Goal: Book appointment/travel/reservation

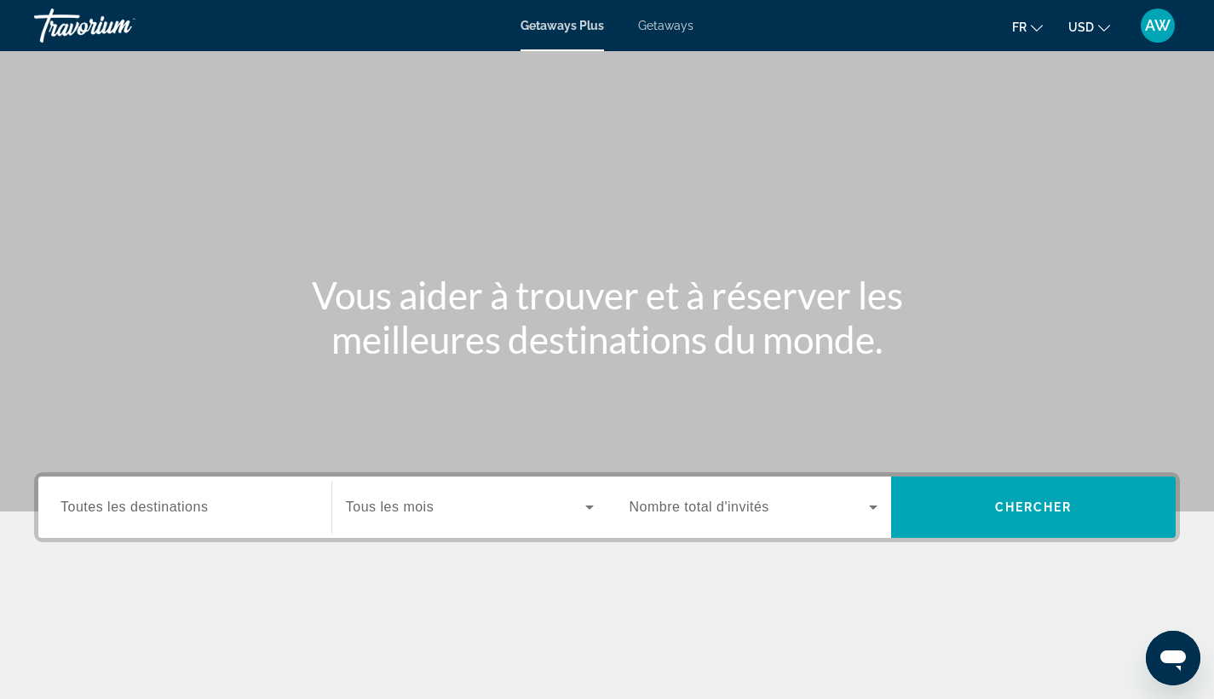
click at [1095, 20] on button "USD USD ($) MXN (Mex$) CAD (Can$) GBP (£) EUR (€) AUD (A$) NZD (NZ$) CNY (CN¥)" at bounding box center [1089, 26] width 42 height 25
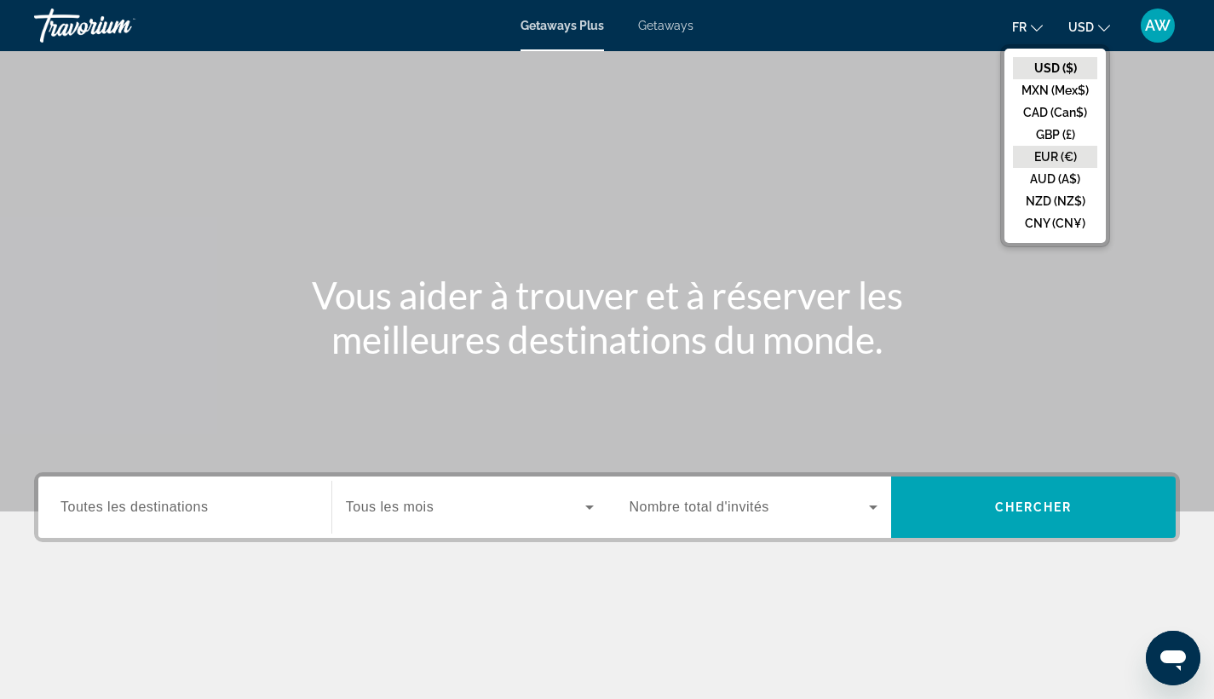
click at [1033, 159] on button "EUR (€)" at bounding box center [1055, 157] width 84 height 22
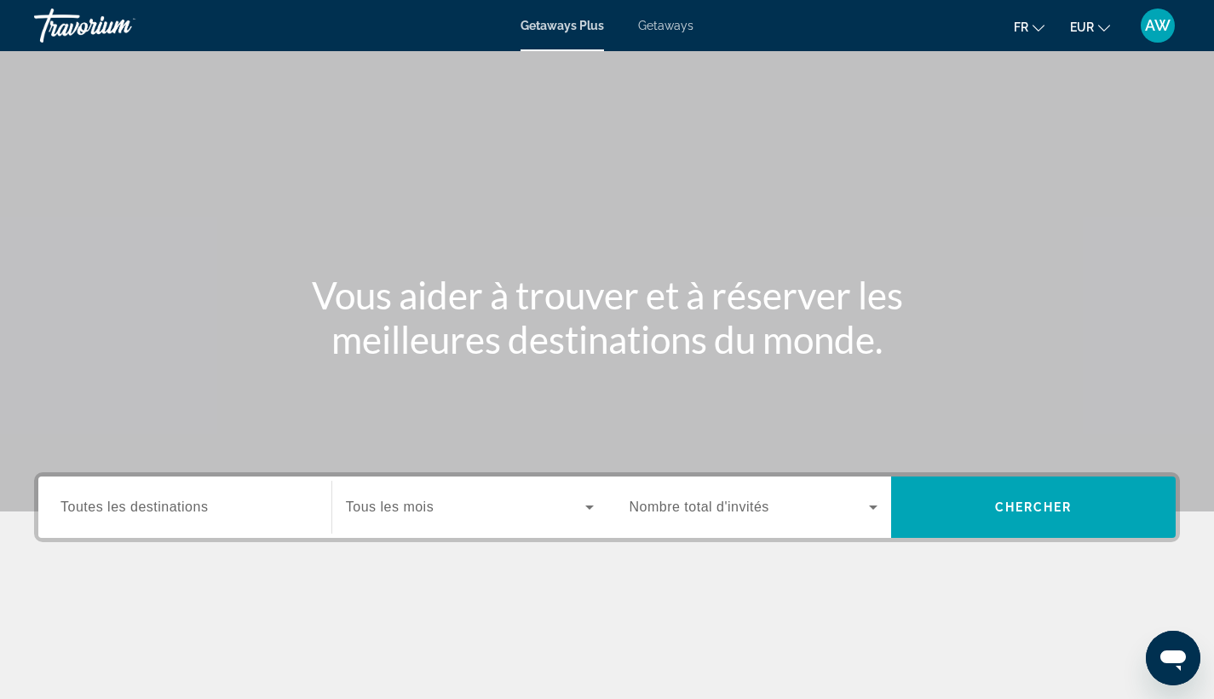
click at [310, 494] on div "Destination Toutes les destinations" at bounding box center [185, 507] width 276 height 49
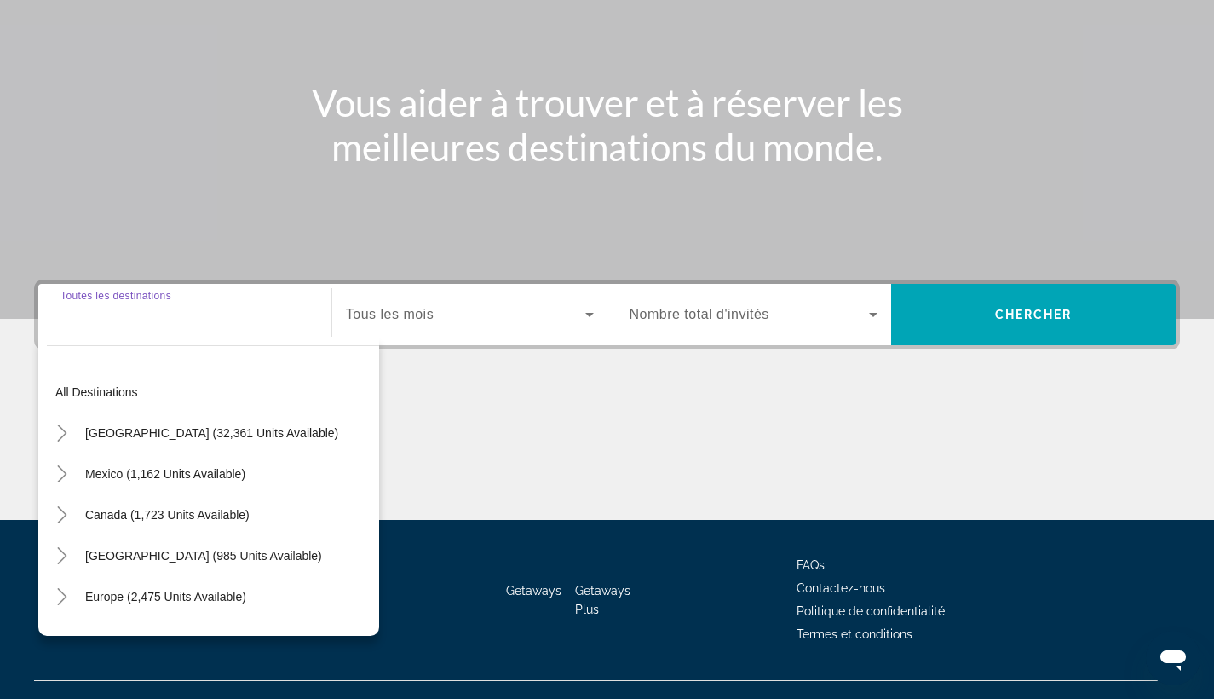
scroll to position [222, 0]
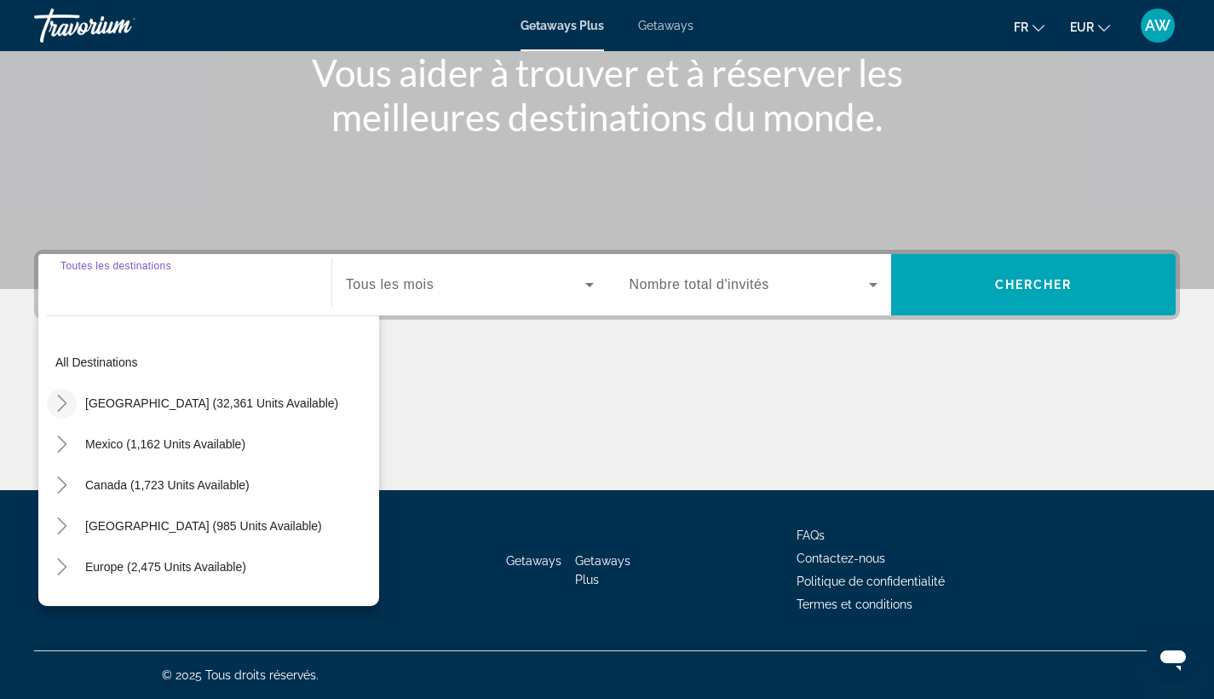
click at [71, 403] on mat-icon "Toggle United States (32,361 units available)" at bounding box center [62, 403] width 30 height 30
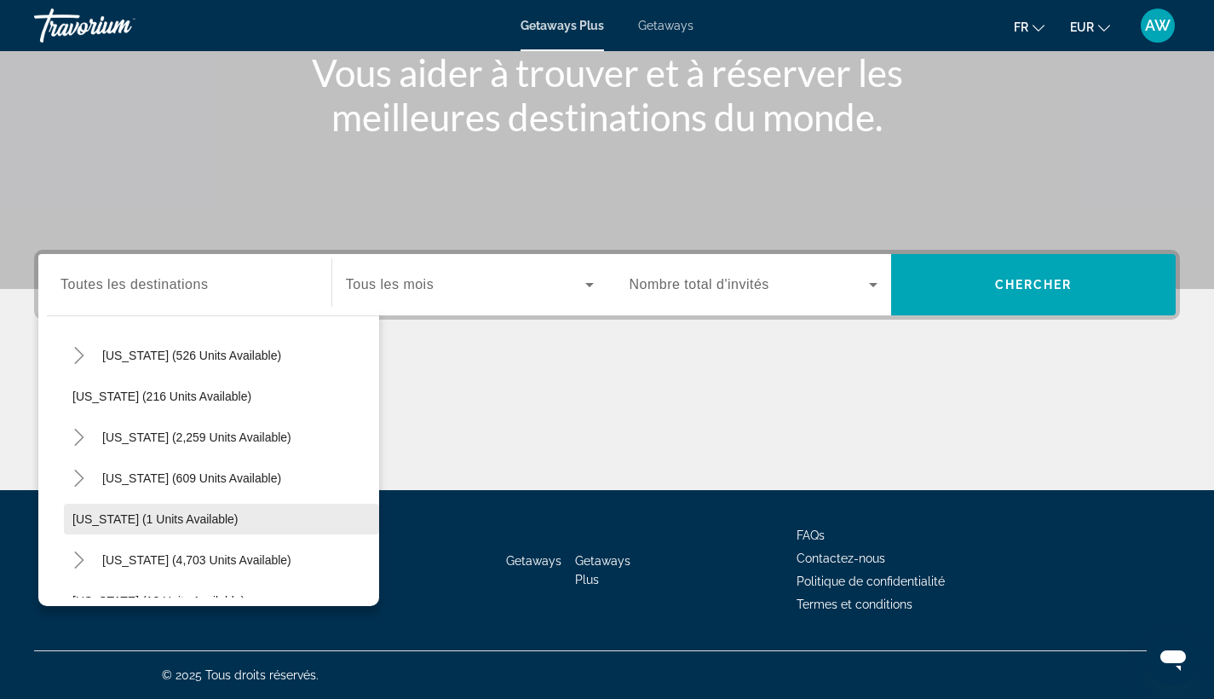
scroll to position [83, 0]
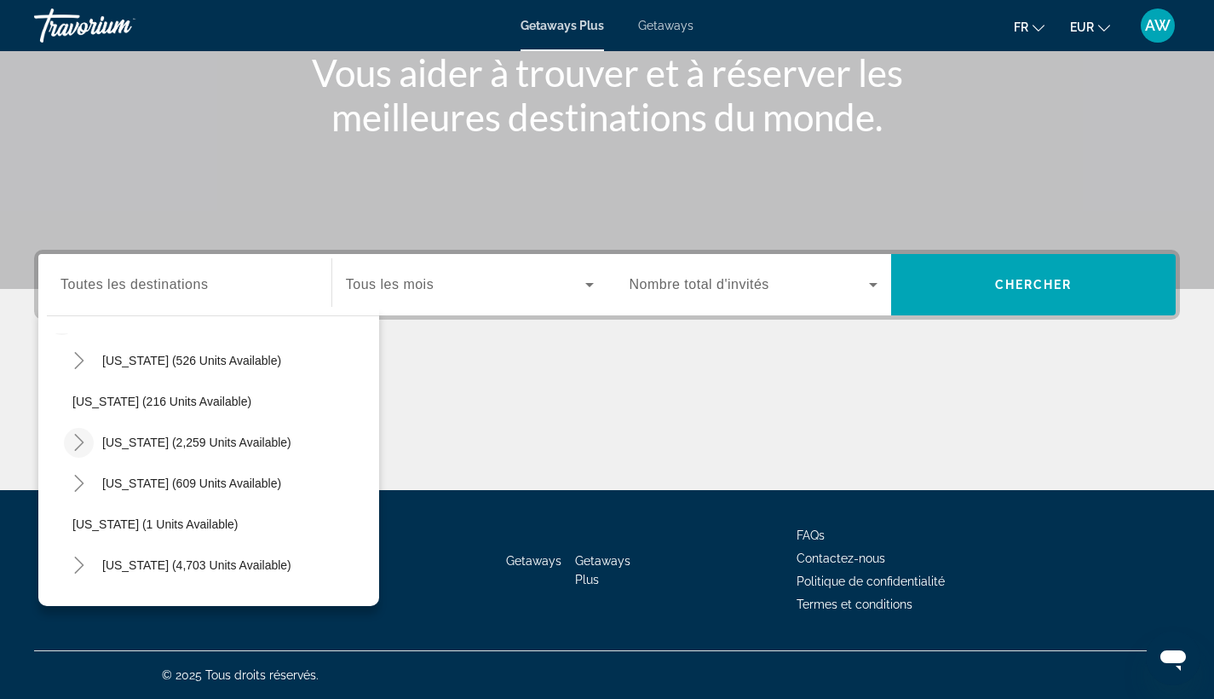
click at [78, 442] on icon "Toggle California (2,259 units available)" at bounding box center [79, 442] width 17 height 17
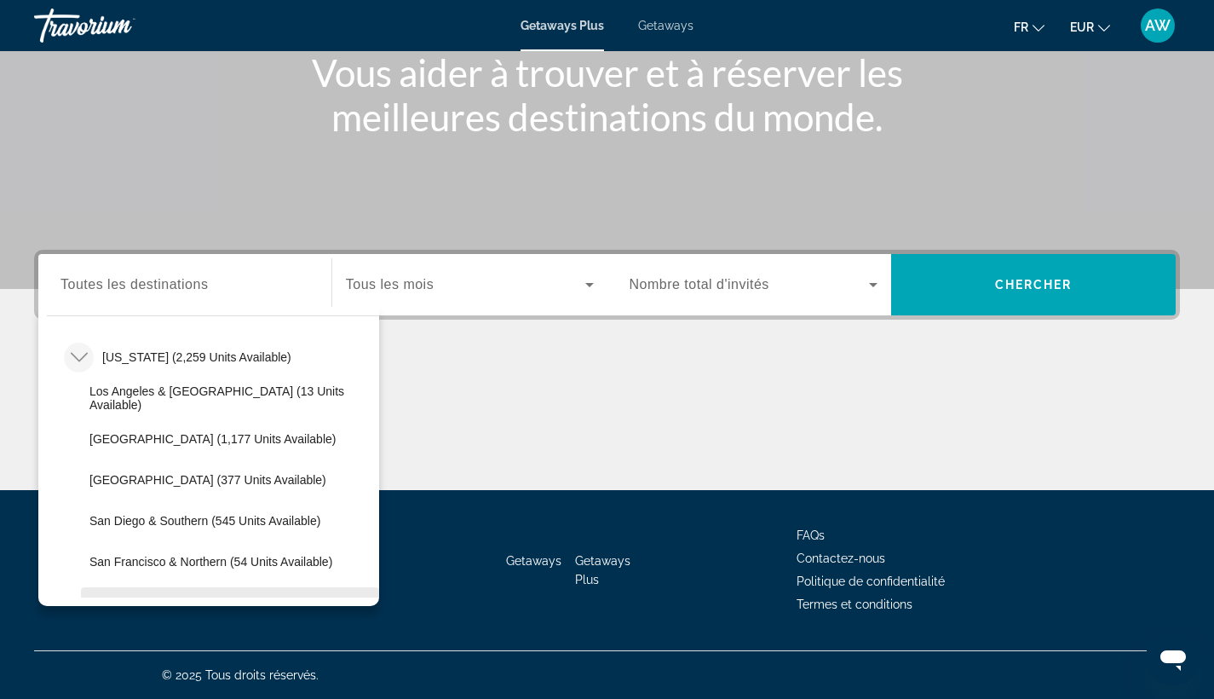
scroll to position [151, 0]
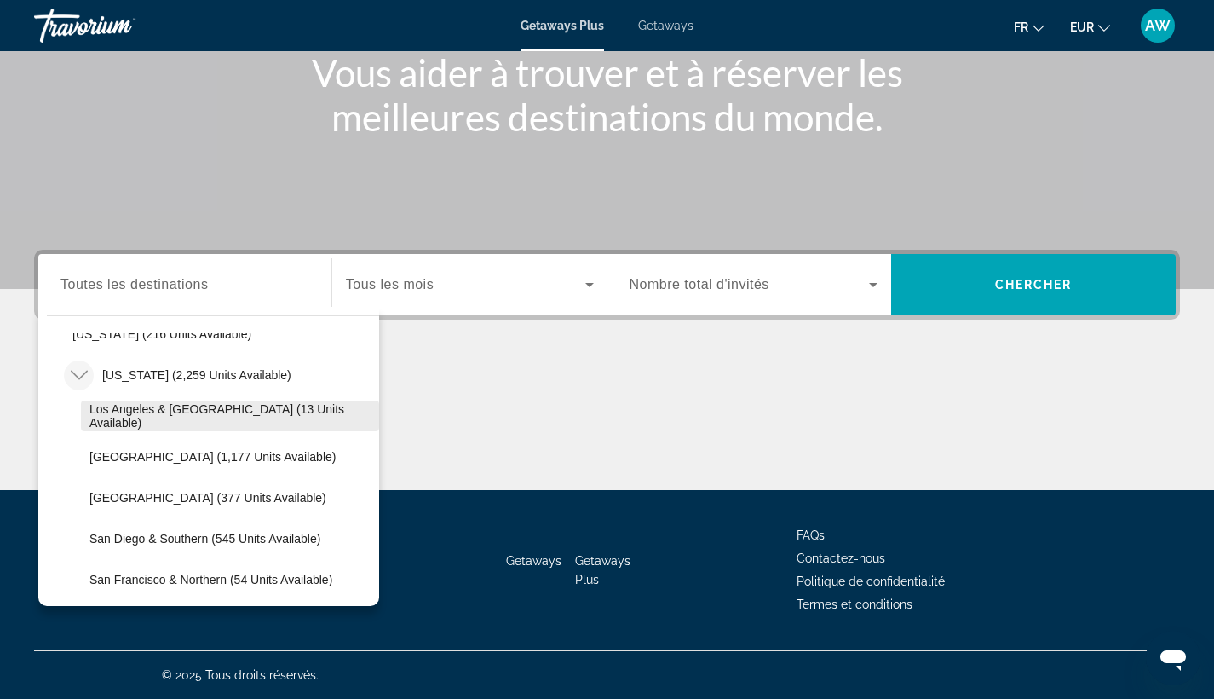
click at [129, 417] on span "Los Angeles & [GEOGRAPHIC_DATA] (13 units available)" at bounding box center [229, 415] width 281 height 27
type input "**********"
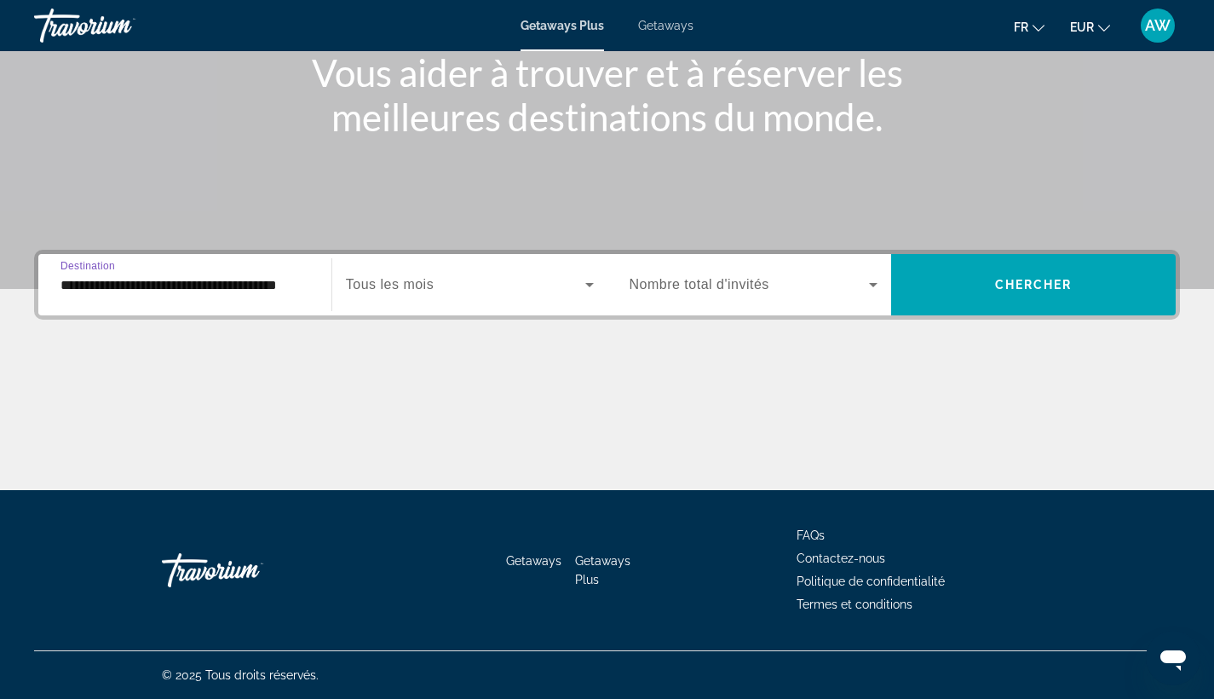
click at [440, 293] on span "Search widget" at bounding box center [465, 284] width 239 height 20
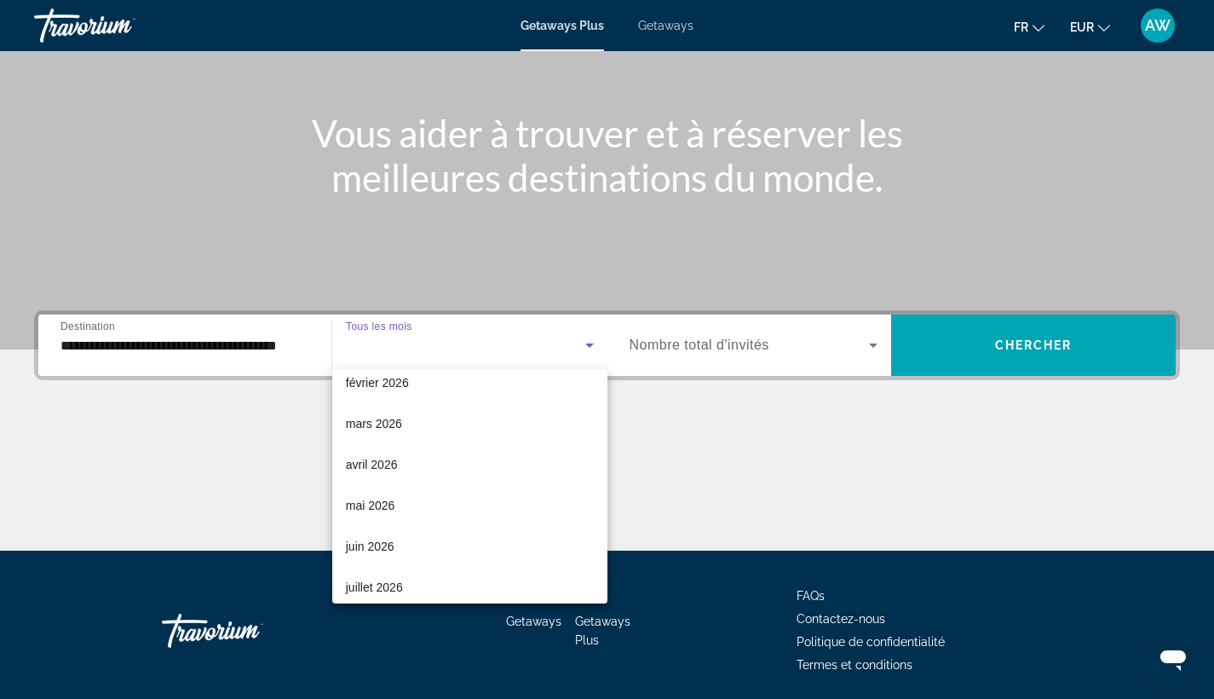
scroll to position [296, 0]
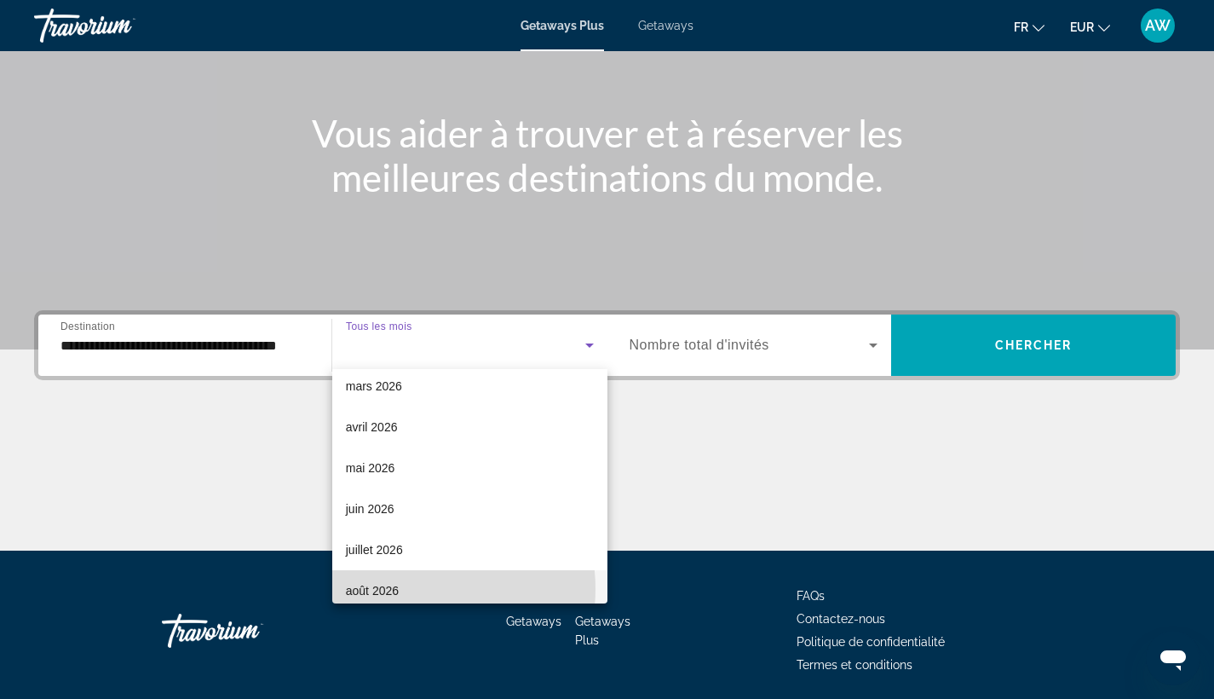
click at [408, 589] on mat-option "août 2026" at bounding box center [469, 590] width 275 height 41
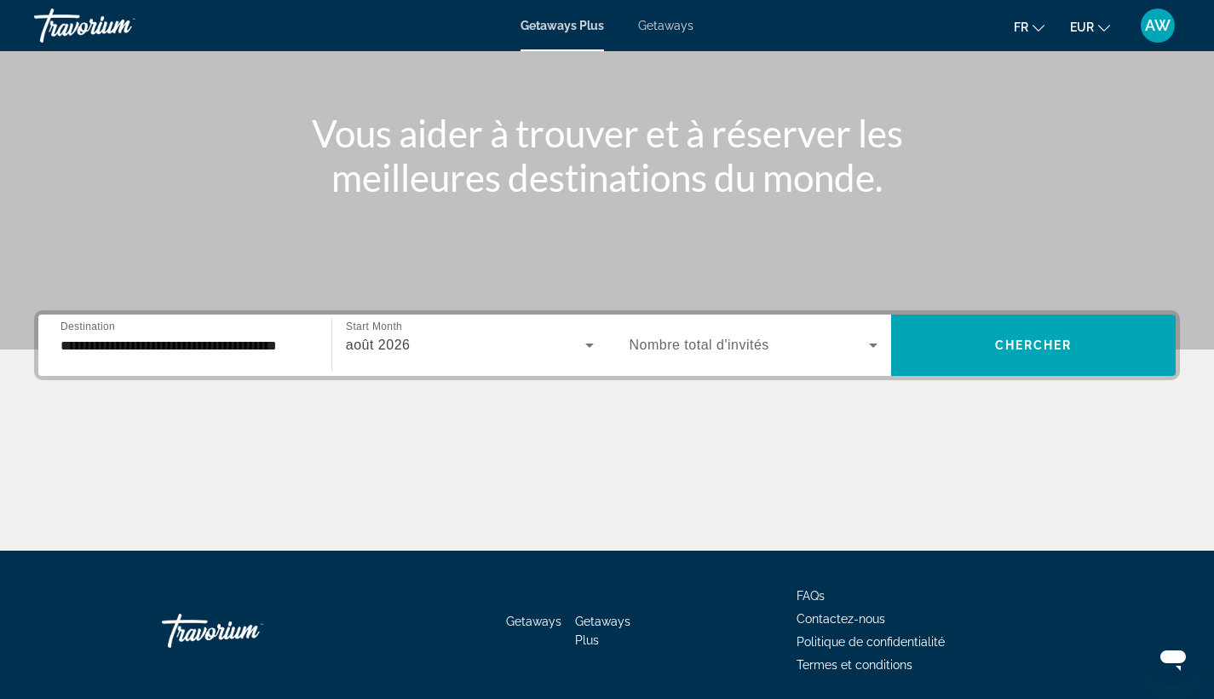
click at [769, 355] on div "Search widget" at bounding box center [754, 345] width 249 height 48
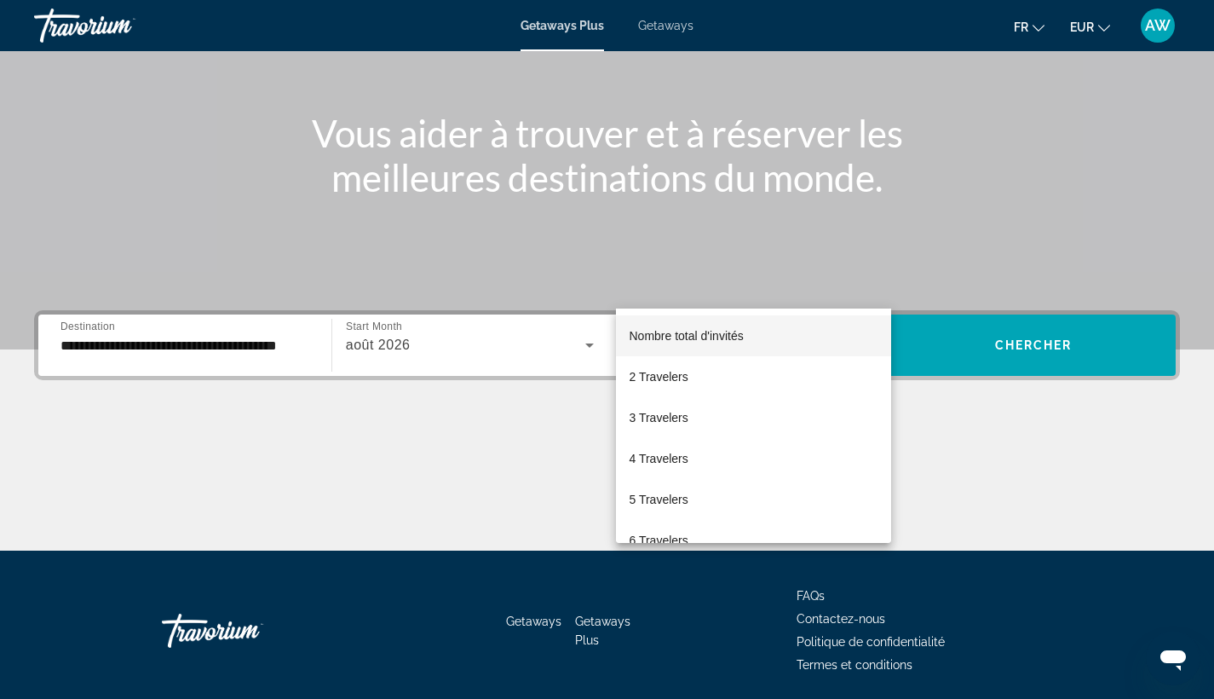
scroll to position [222, 0]
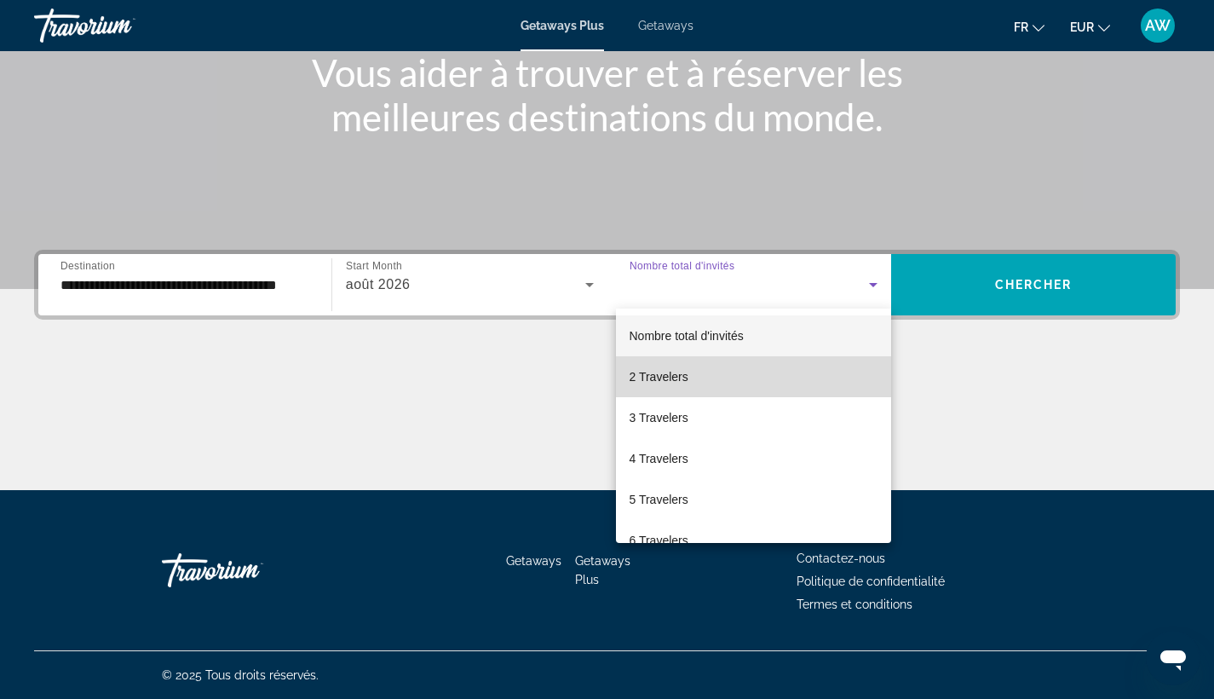
click at [755, 375] on mat-option "2 Travelers" at bounding box center [754, 376] width 276 height 41
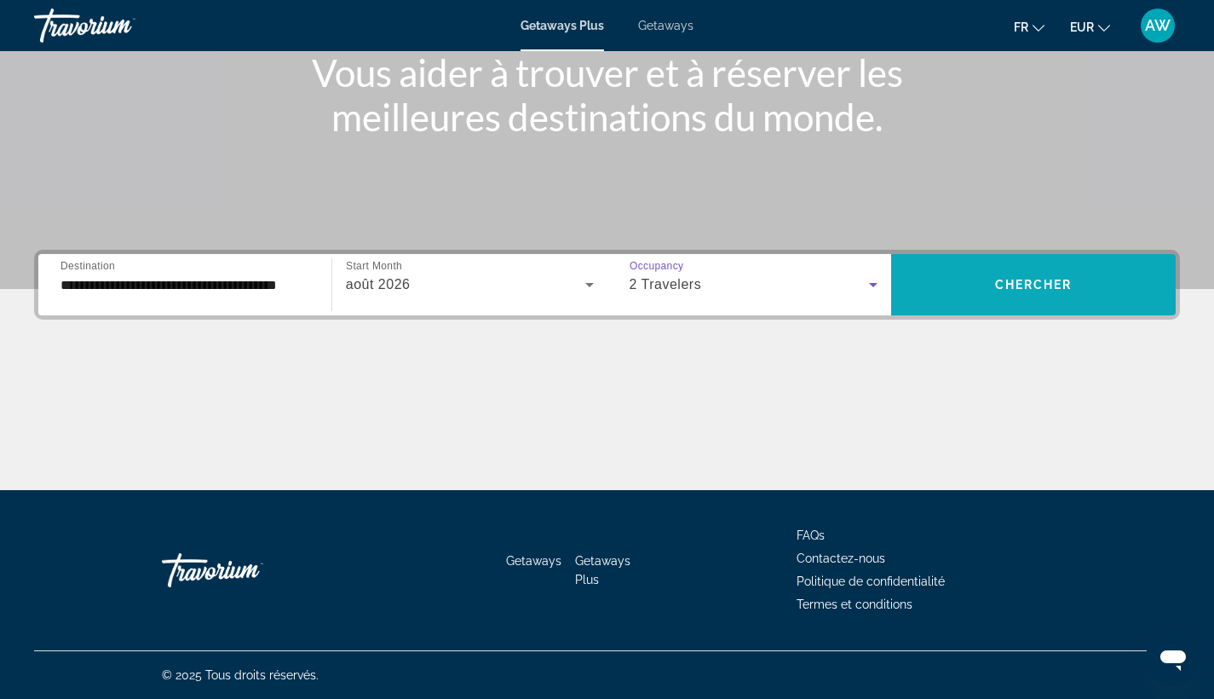
click at [998, 295] on span "Search widget" at bounding box center [1033, 284] width 285 height 41
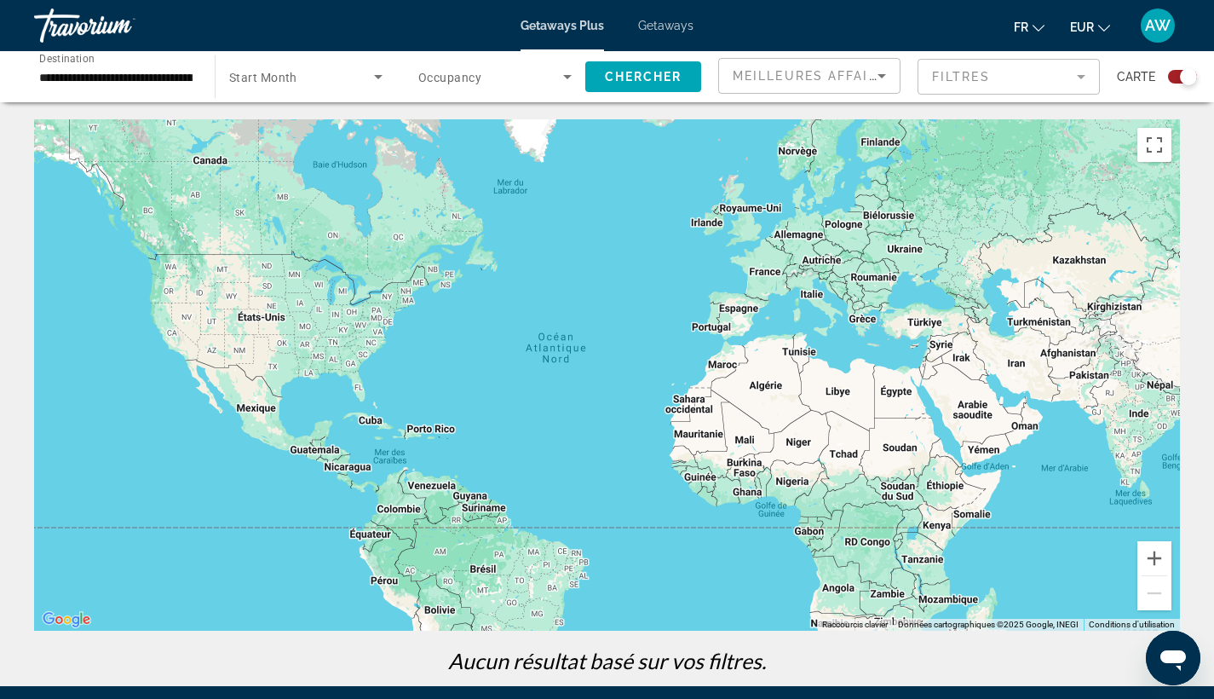
click at [336, 79] on span "Search widget" at bounding box center [301, 76] width 145 height 20
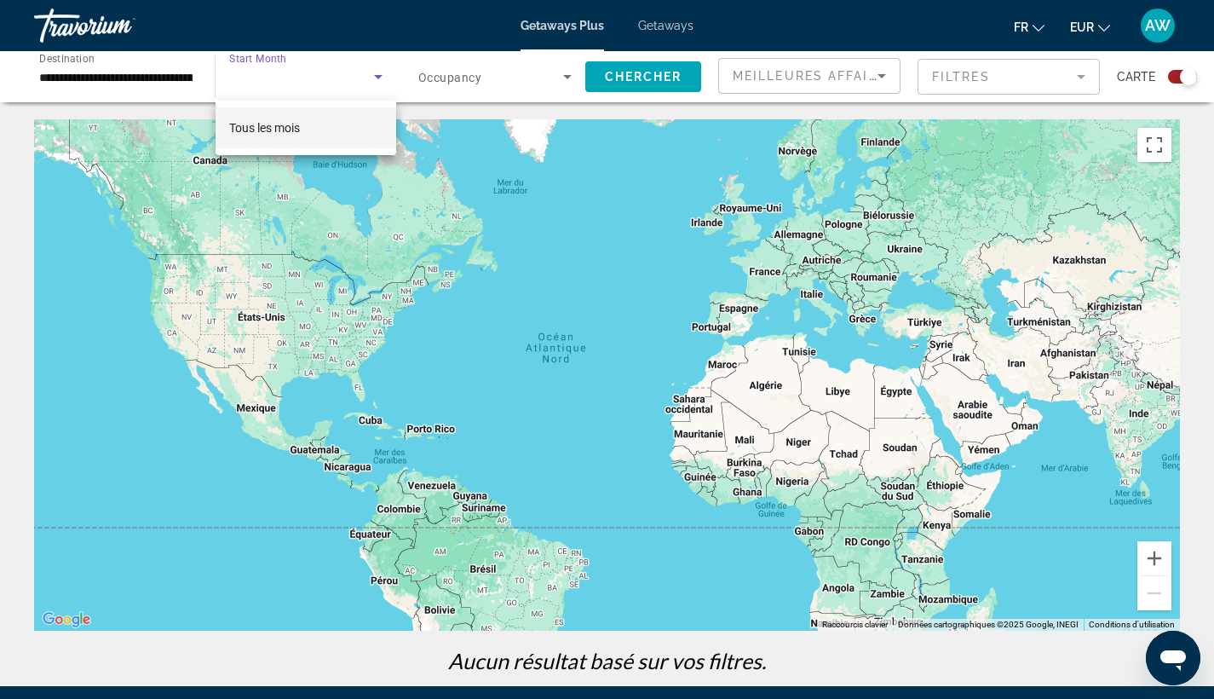
click at [167, 85] on div at bounding box center [607, 349] width 1214 height 699
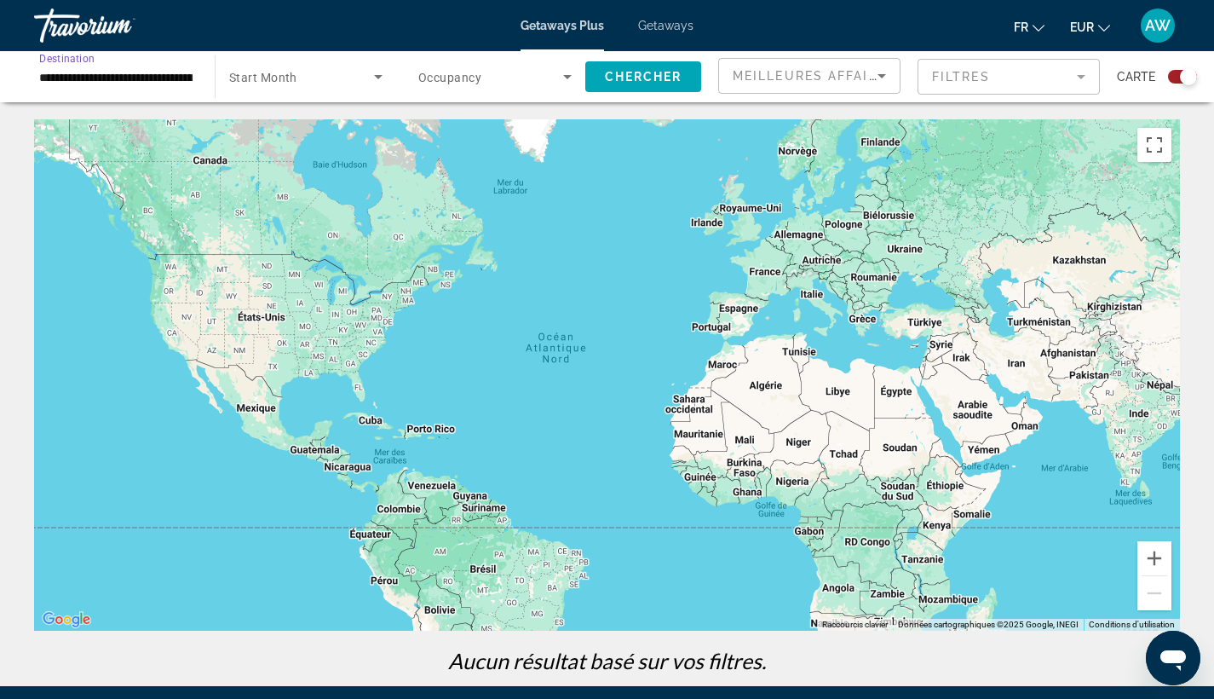
click at [145, 74] on input "**********" at bounding box center [115, 77] width 153 height 20
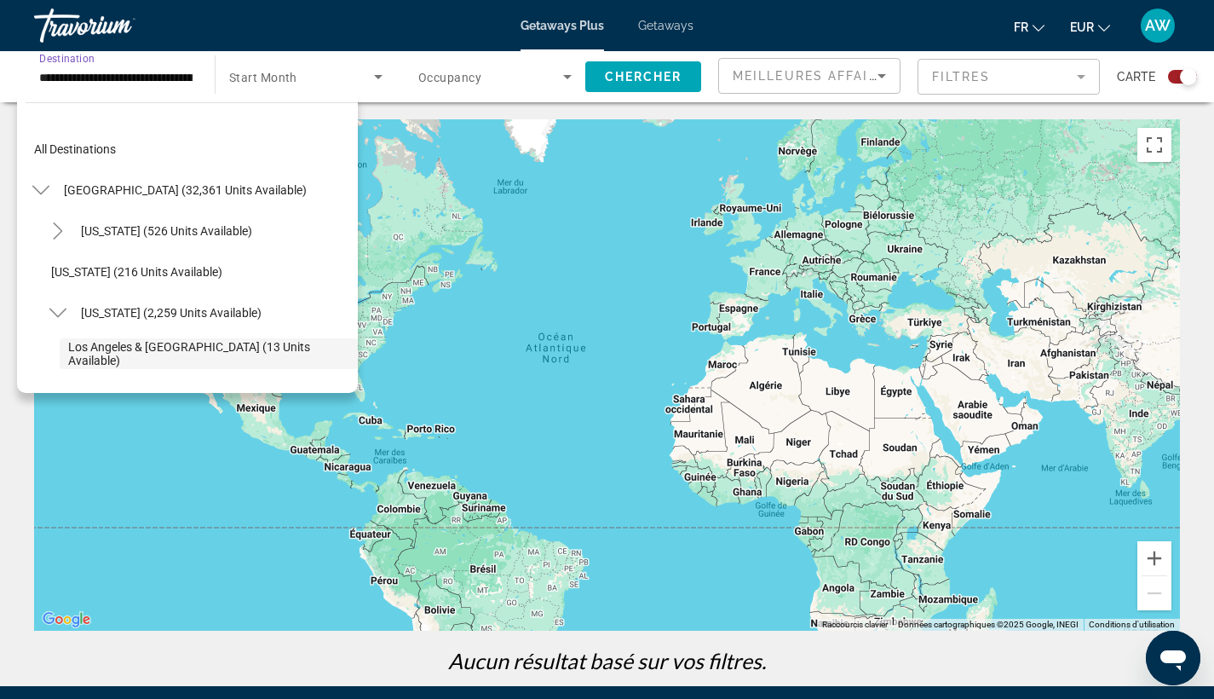
scroll to position [101, 0]
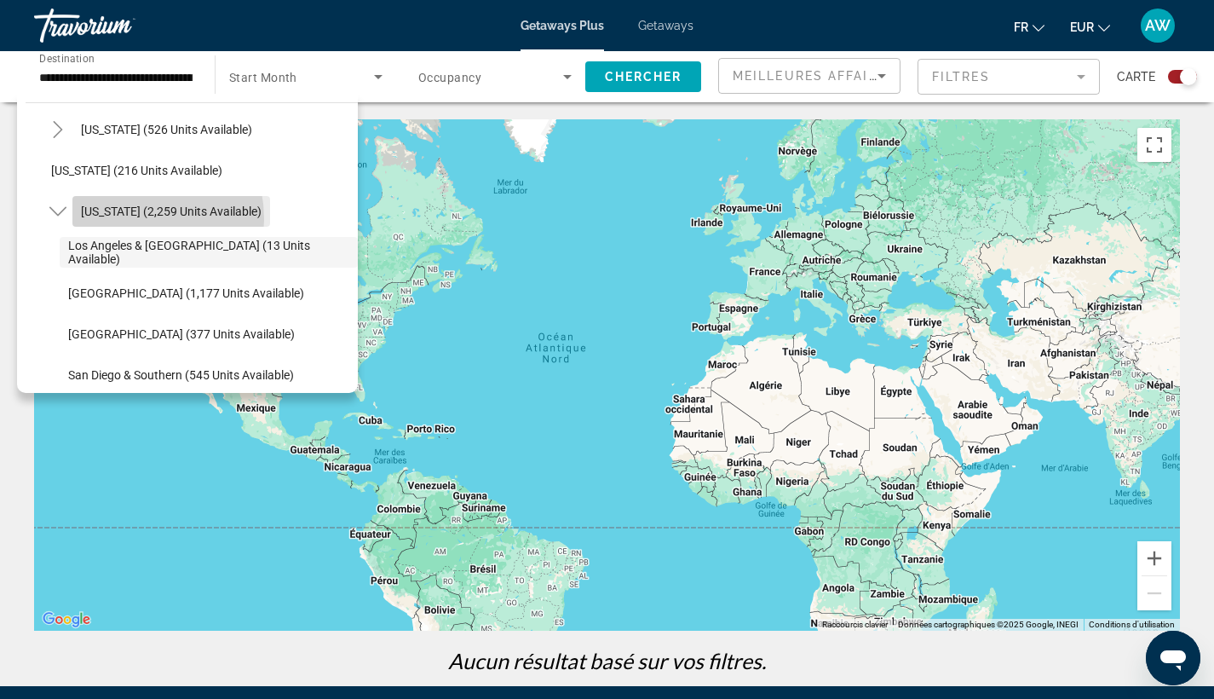
click at [124, 219] on span "Search widget" at bounding box center [171, 211] width 198 height 41
type input "**********"
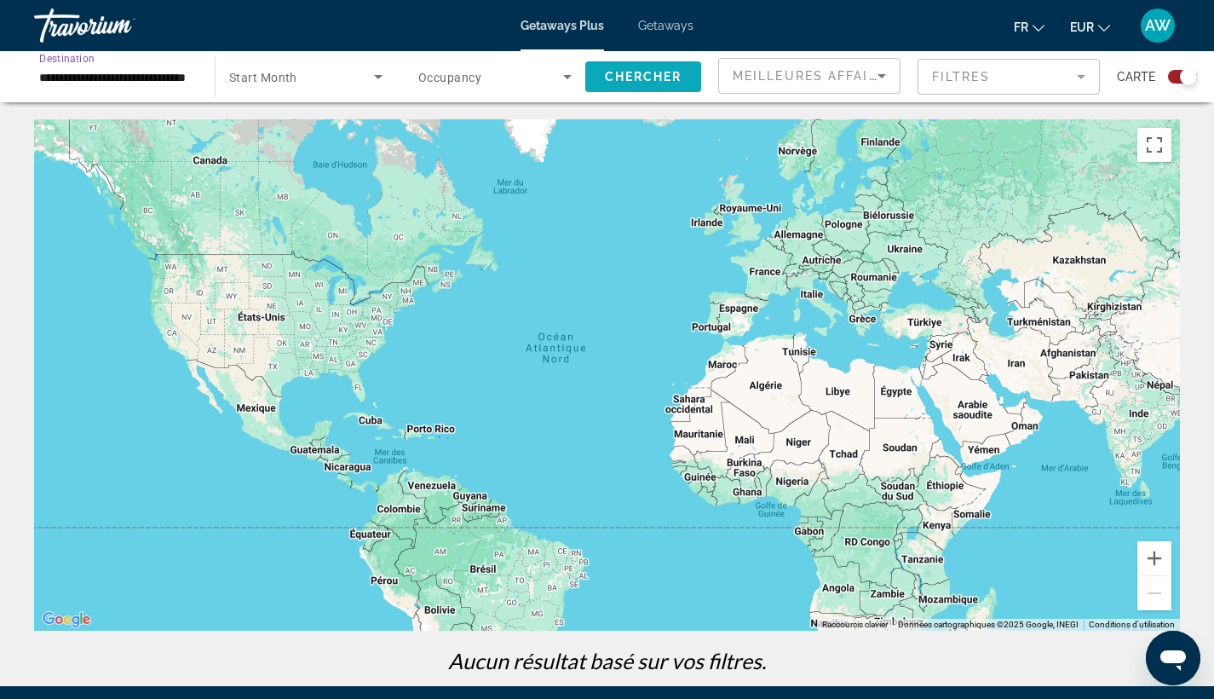
click at [639, 83] on span "Chercher" at bounding box center [644, 77] width 78 height 14
click at [392, 77] on div "Start Month Tous les mois" at bounding box center [306, 77] width 181 height 48
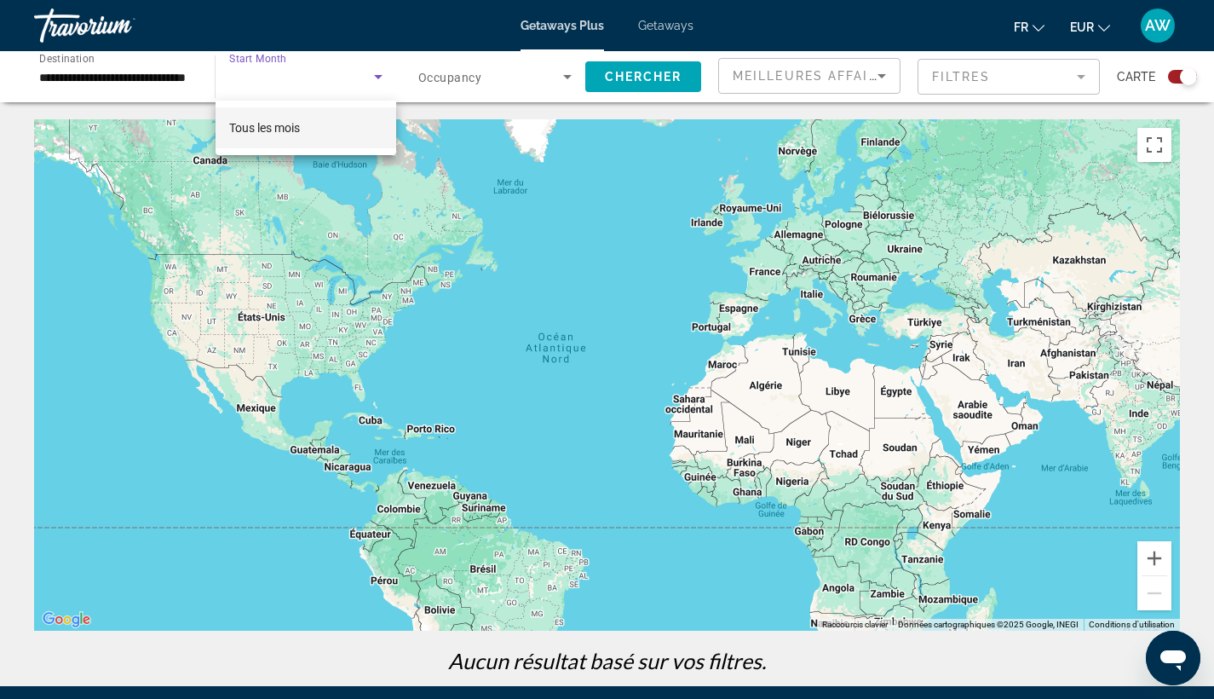
click at [363, 112] on mat-option "Tous les mois" at bounding box center [306, 127] width 181 height 41
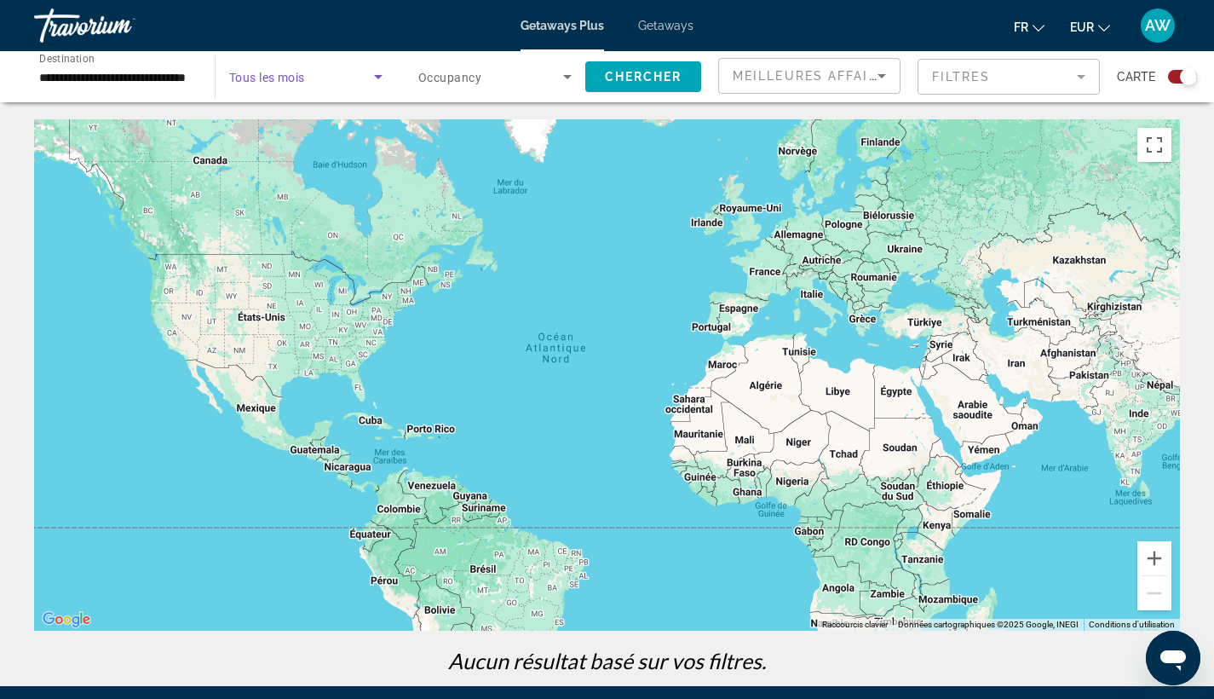
click at [499, 79] on span "Search widget" at bounding box center [490, 76] width 145 height 20
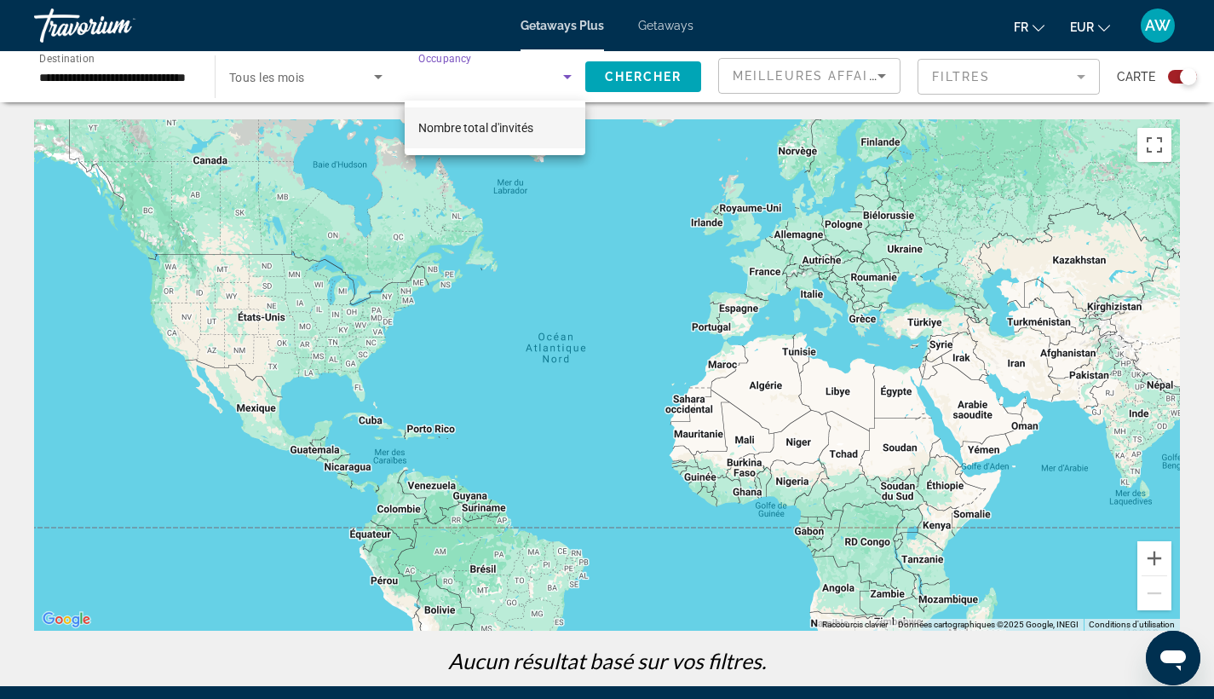
click at [513, 124] on span "Nombre total d'invités" at bounding box center [475, 128] width 115 height 14
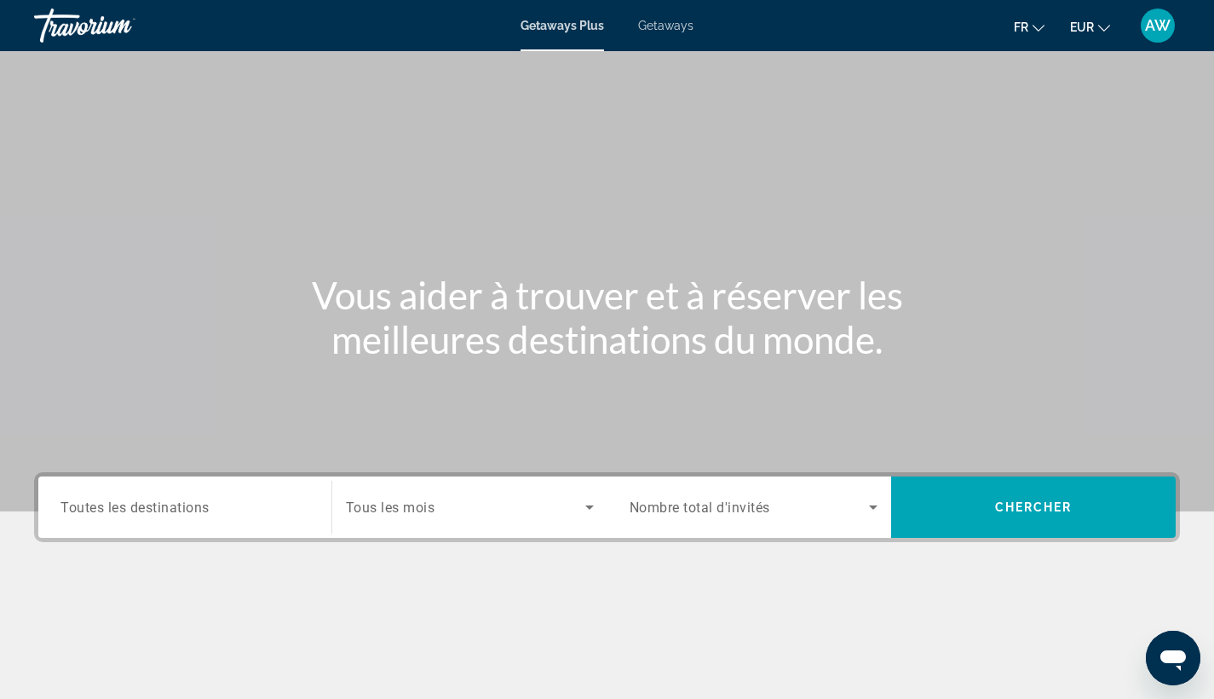
click at [262, 495] on div "Search widget" at bounding box center [184, 507] width 249 height 49
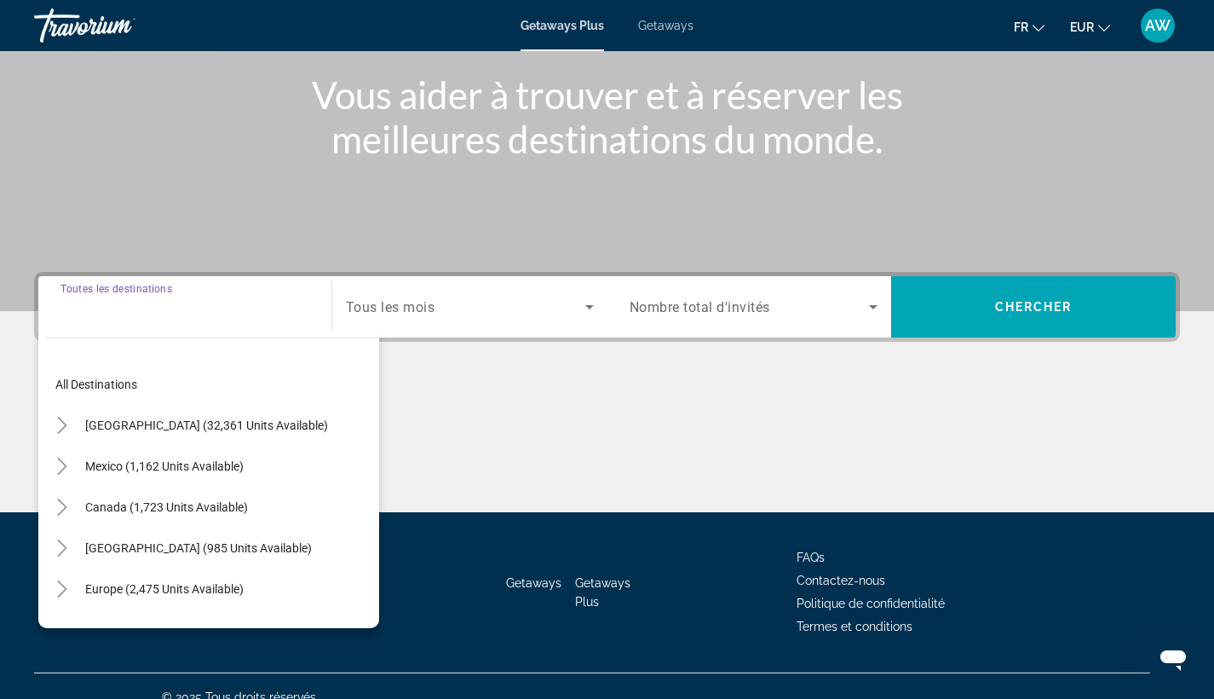
scroll to position [222, 0]
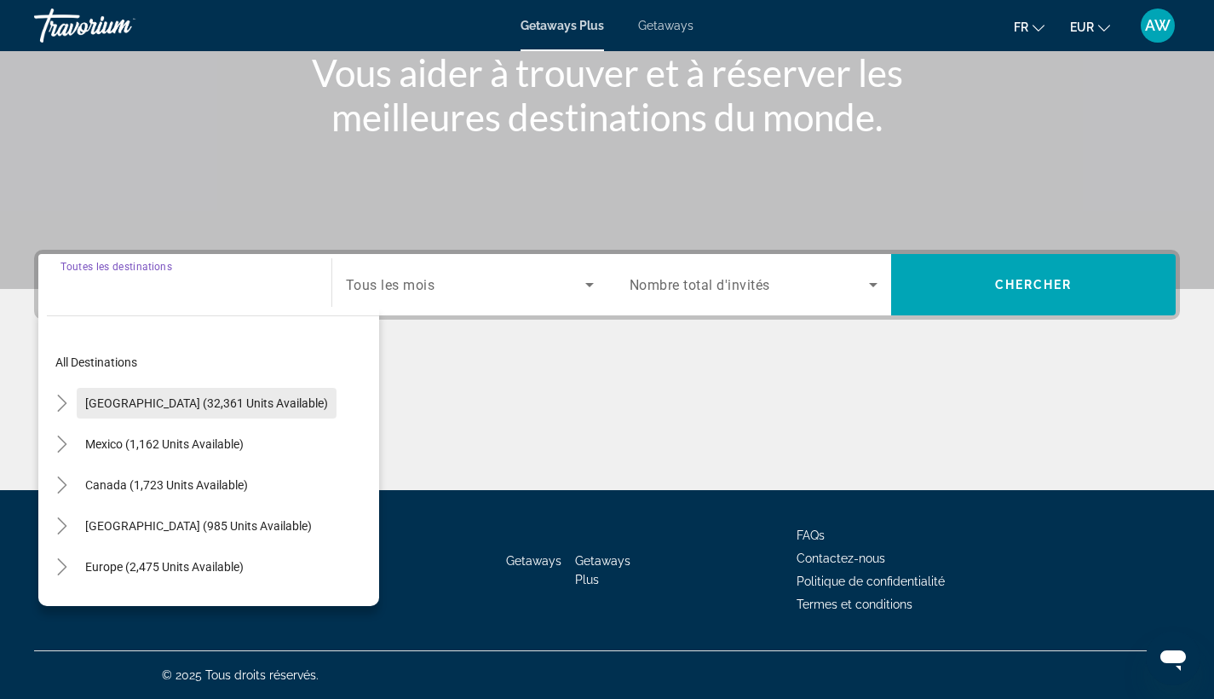
click at [95, 403] on span "[GEOGRAPHIC_DATA] (32,361 units available)" at bounding box center [206, 403] width 243 height 14
type input "**********"
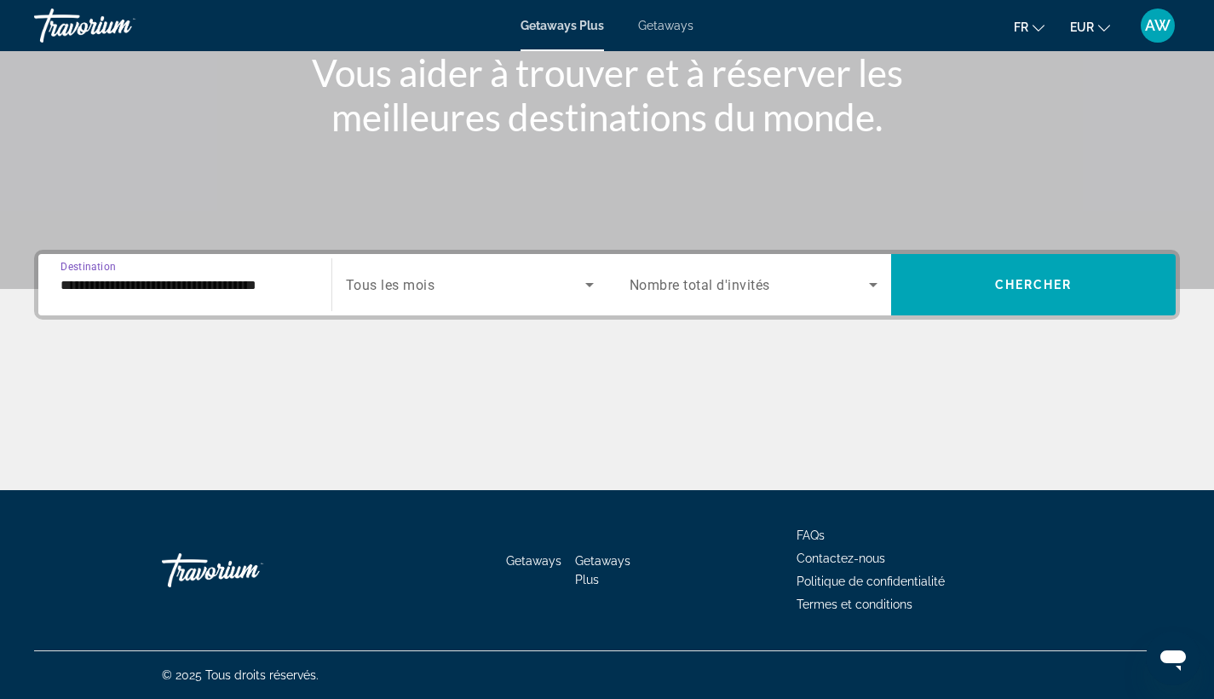
click at [417, 279] on span "Tous les mois" at bounding box center [390, 285] width 89 height 16
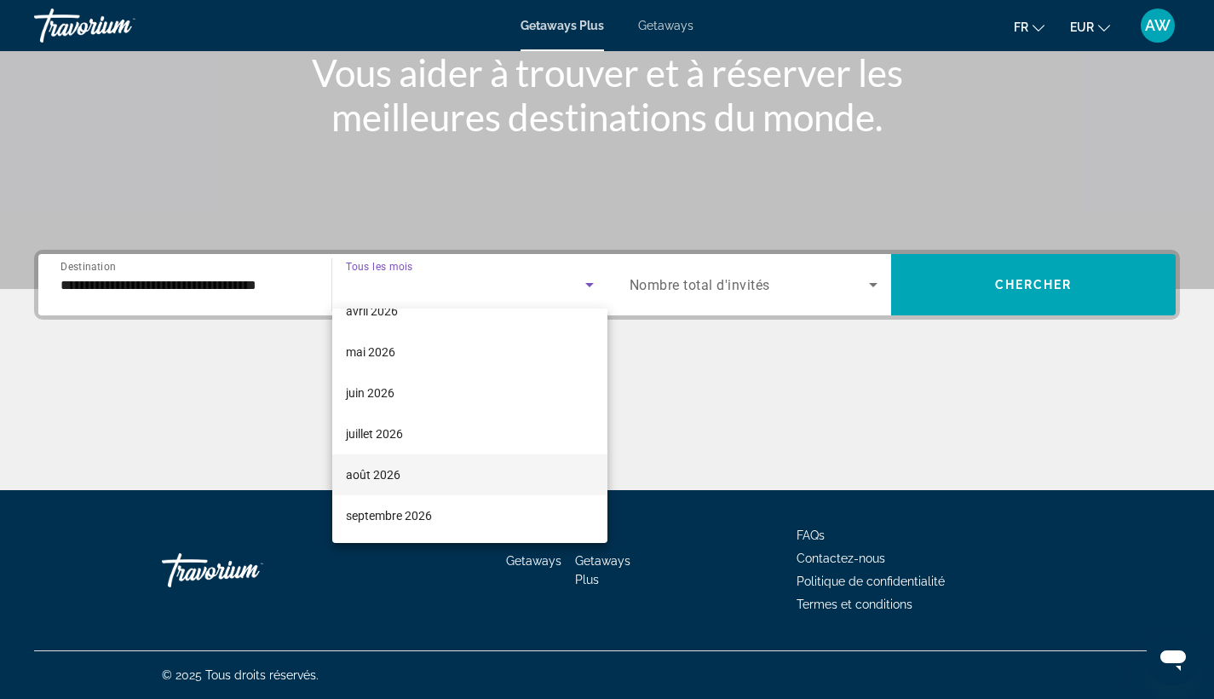
scroll to position [352, 0]
click at [398, 472] on span "août 2026" at bounding box center [373, 474] width 55 height 20
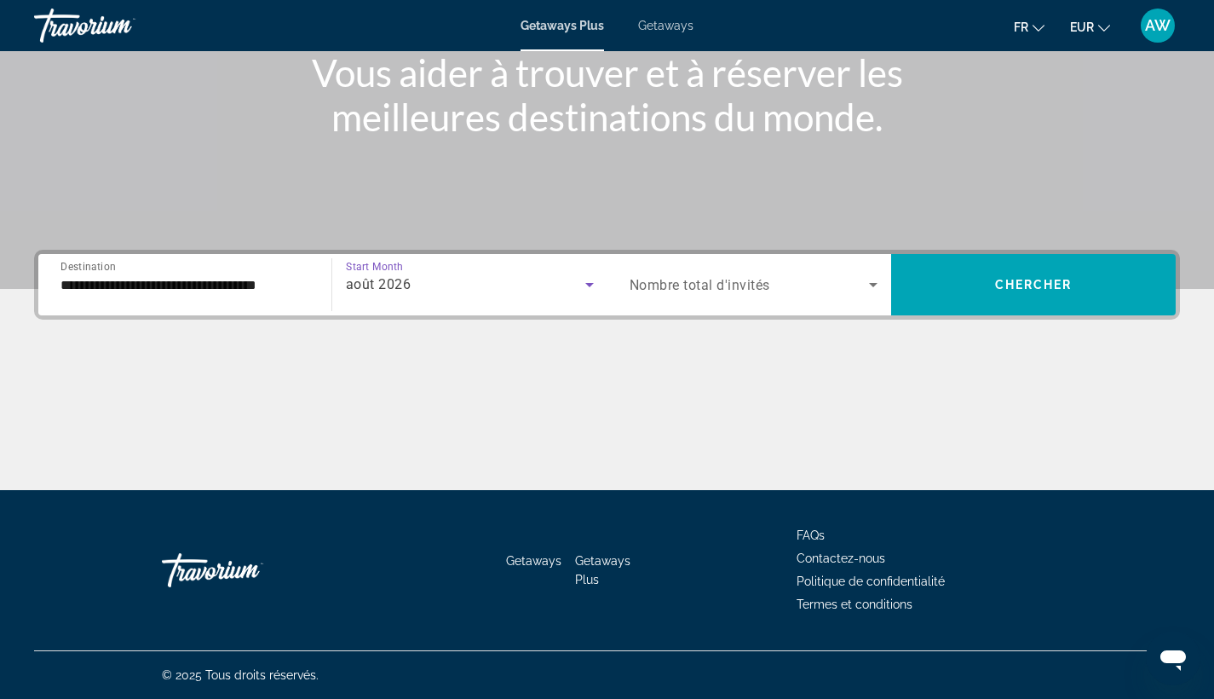
click at [700, 276] on span "Search widget" at bounding box center [750, 284] width 240 height 20
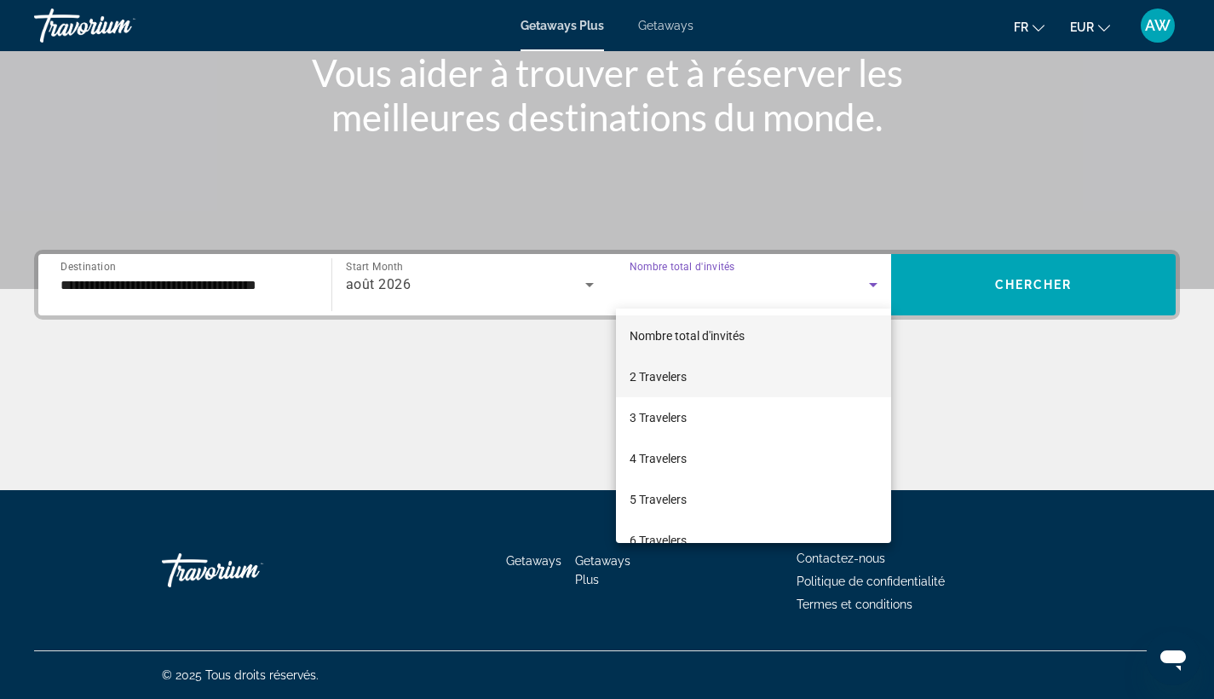
click at [701, 372] on mat-option "2 Travelers" at bounding box center [754, 376] width 276 height 41
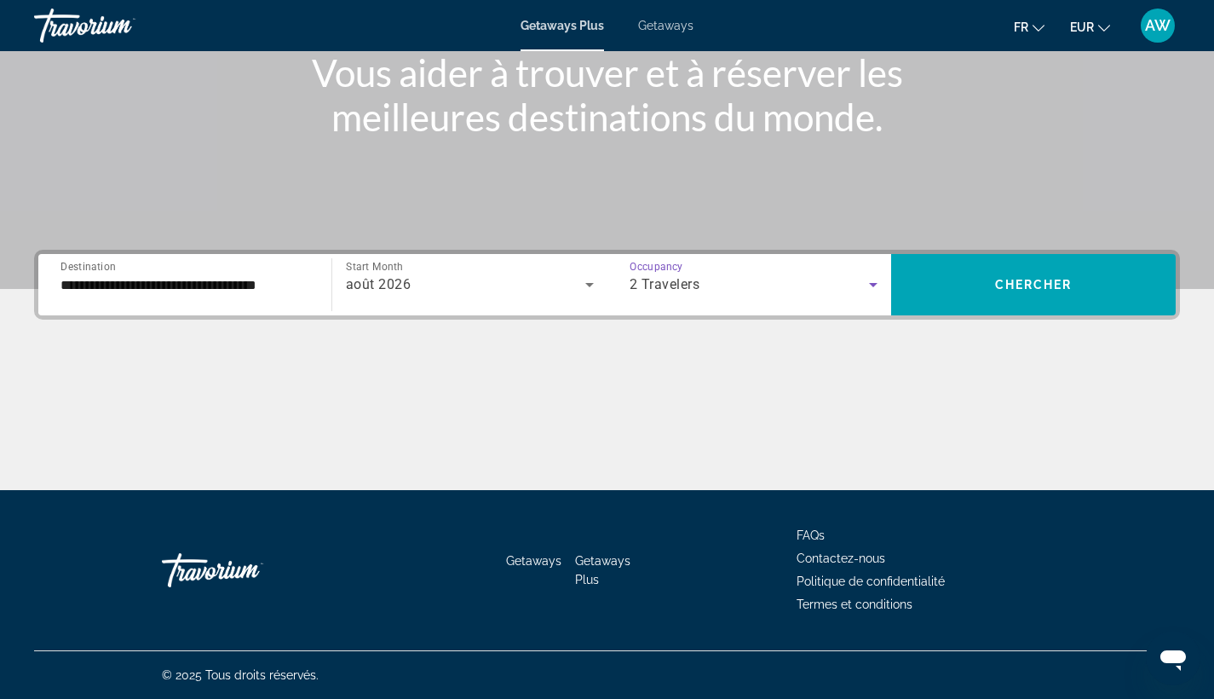
click at [509, 300] on div "août 2026" at bounding box center [470, 285] width 248 height 48
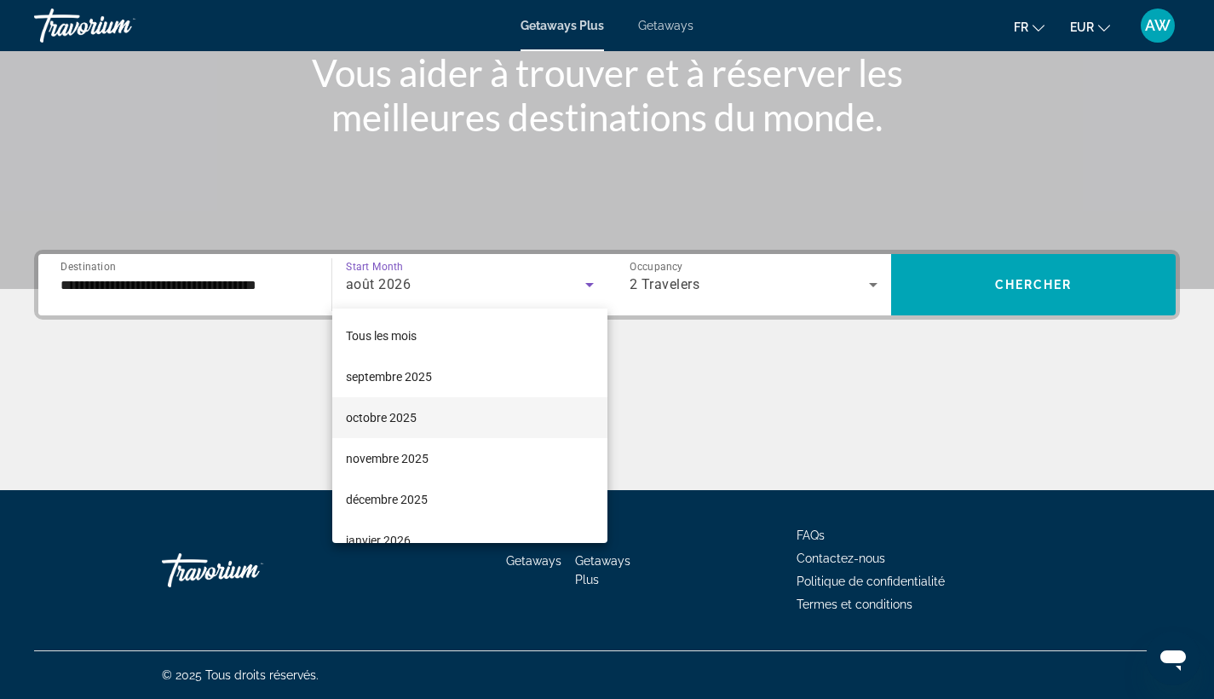
scroll to position [0, 0]
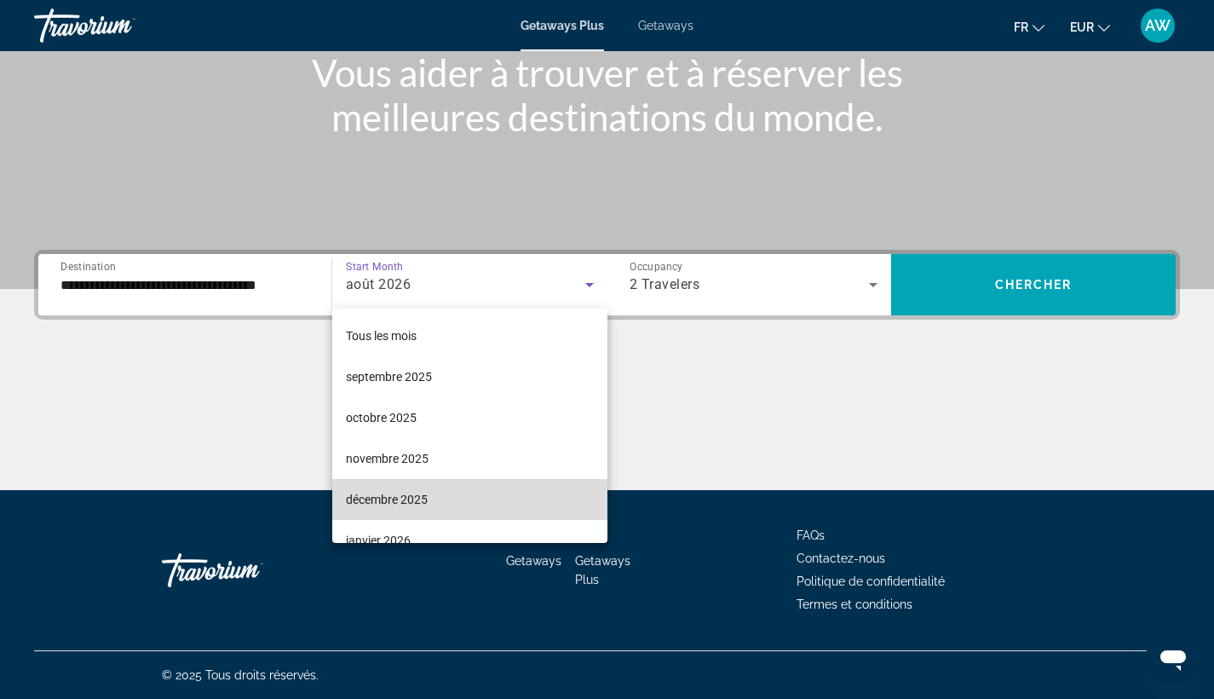
click at [486, 486] on mat-option "décembre 2025" at bounding box center [469, 499] width 275 height 41
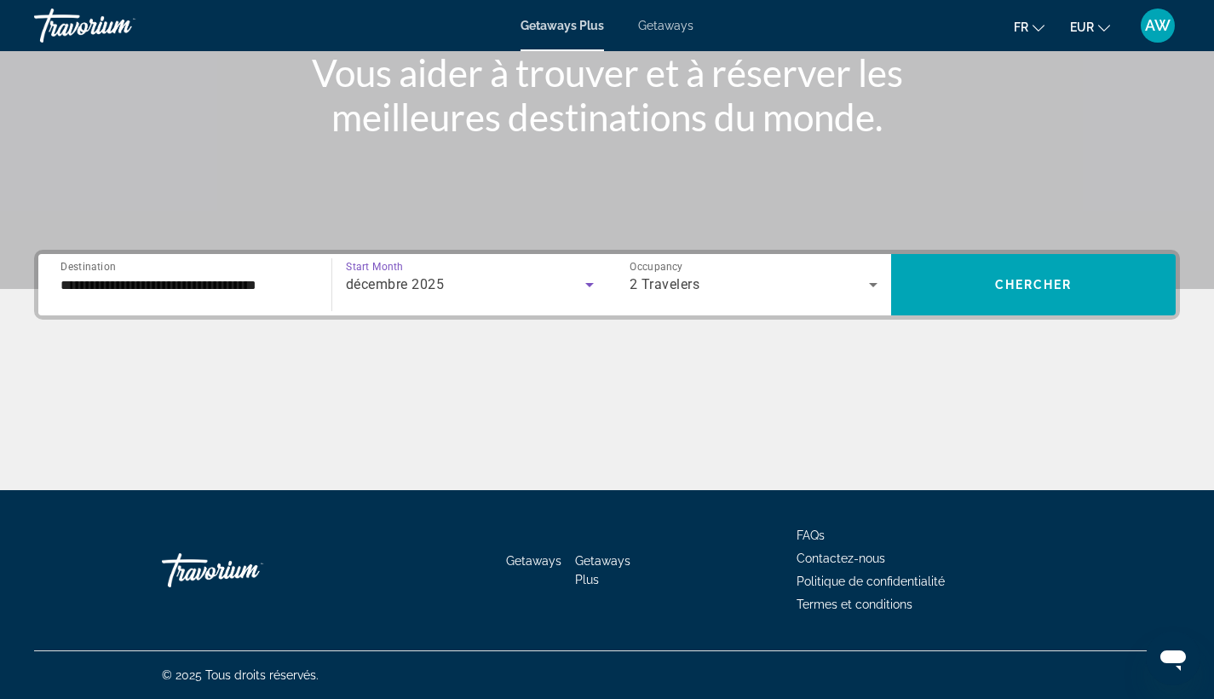
click at [981, 253] on div "**********" at bounding box center [607, 285] width 1146 height 70
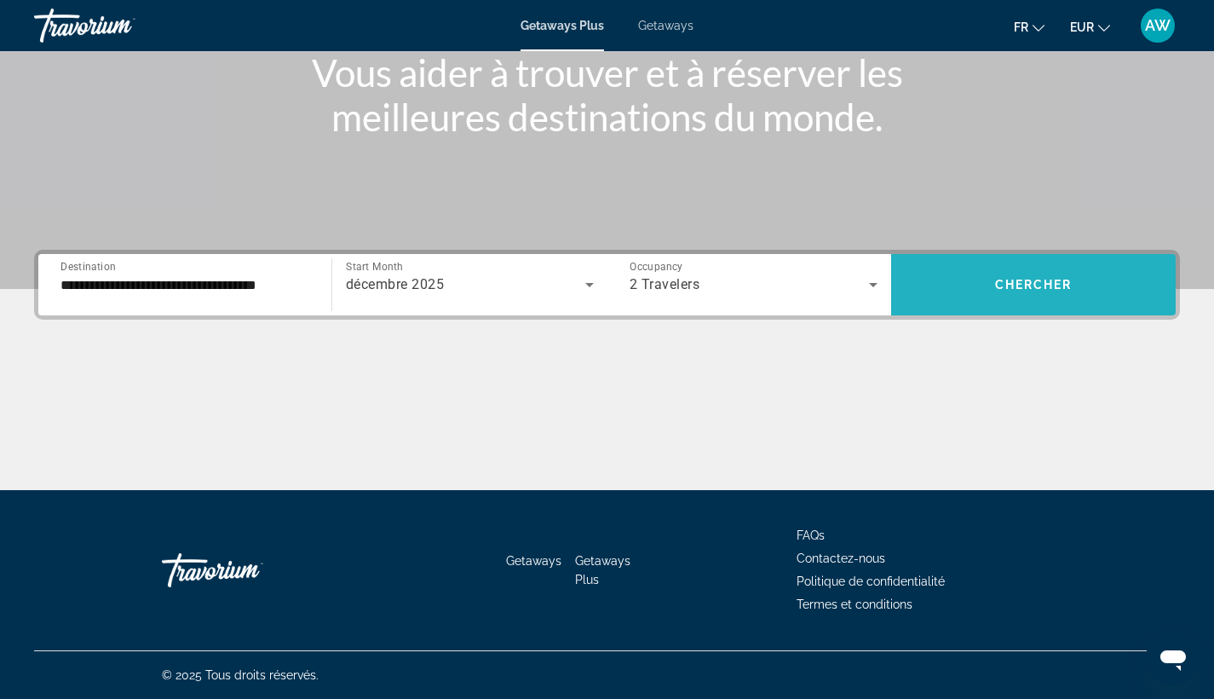
click at [987, 271] on span "Search widget" at bounding box center [1033, 284] width 285 height 41
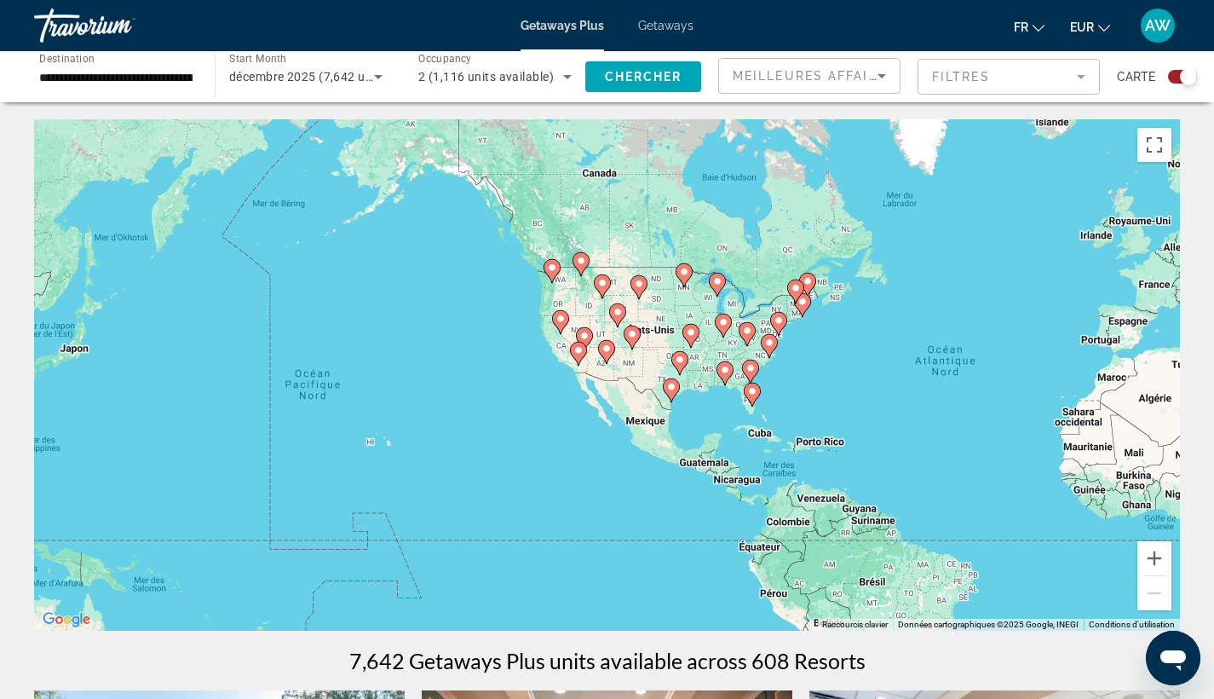
drag, startPoint x: 527, startPoint y: 305, endPoint x: 916, endPoint y: 320, distance: 388.8
click at [916, 320] on div "Pour activer le glissement avec le clavier, appuyez sur Alt+Entrée. Une fois ce…" at bounding box center [607, 374] width 1146 height 511
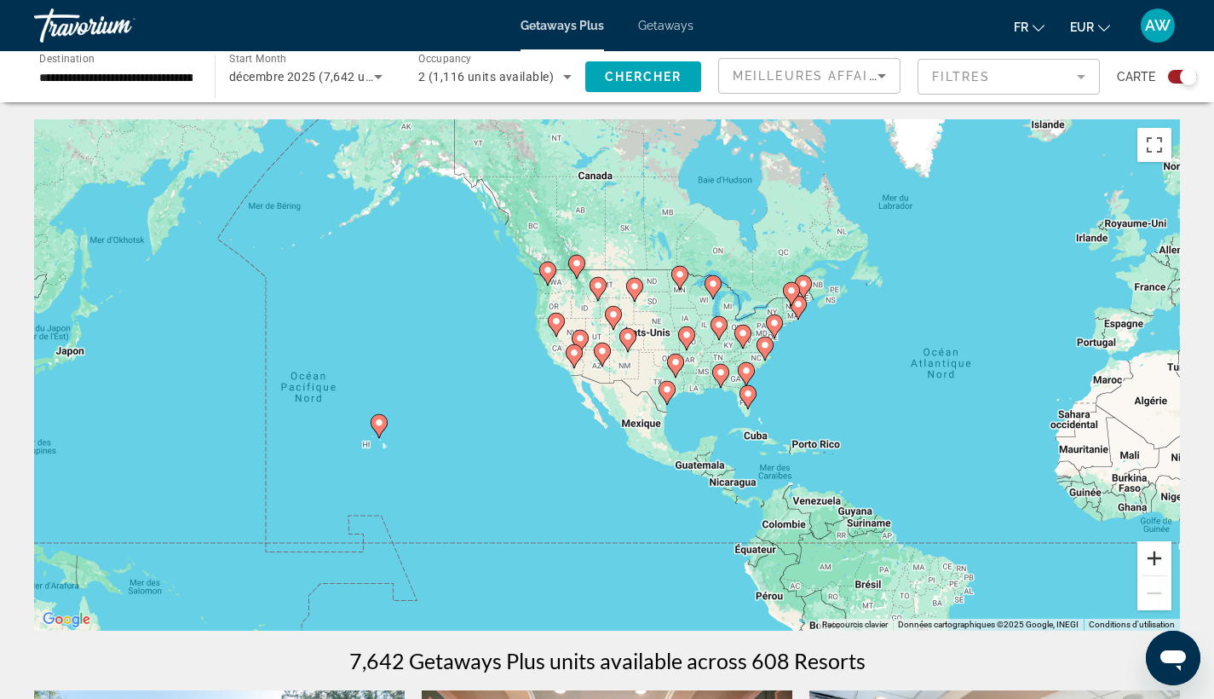
click at [1146, 557] on button "Zoom avant" at bounding box center [1154, 558] width 34 height 34
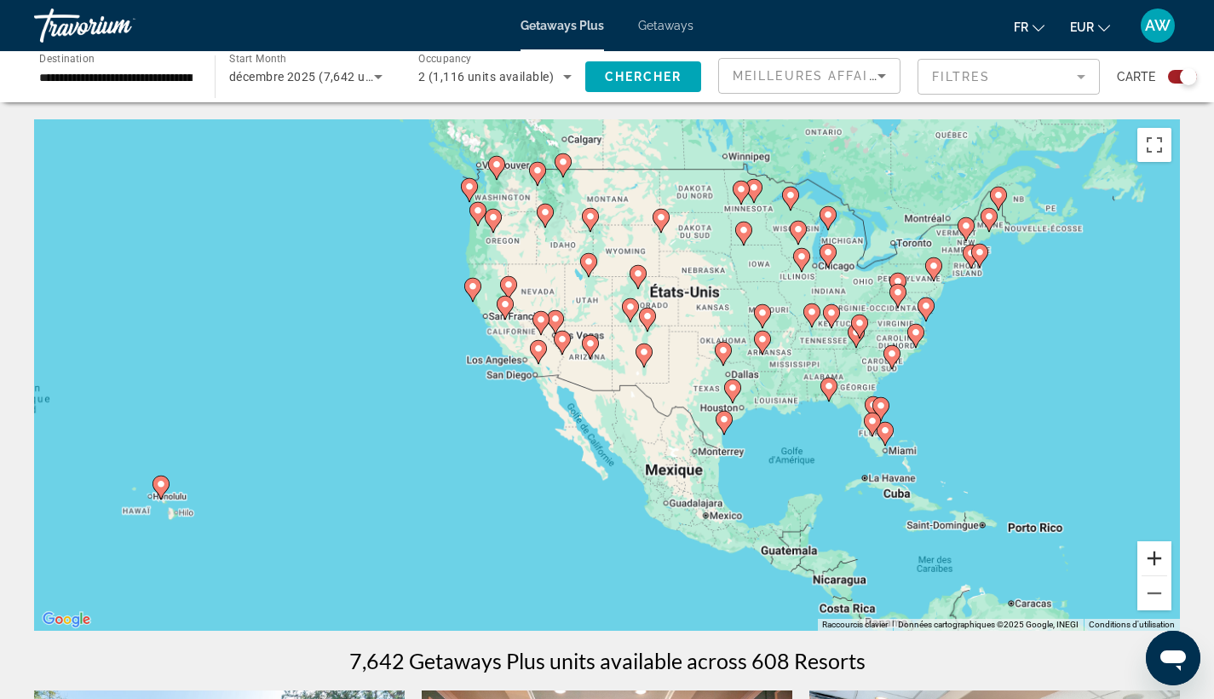
click at [1146, 557] on button "Zoom avant" at bounding box center [1154, 558] width 34 height 34
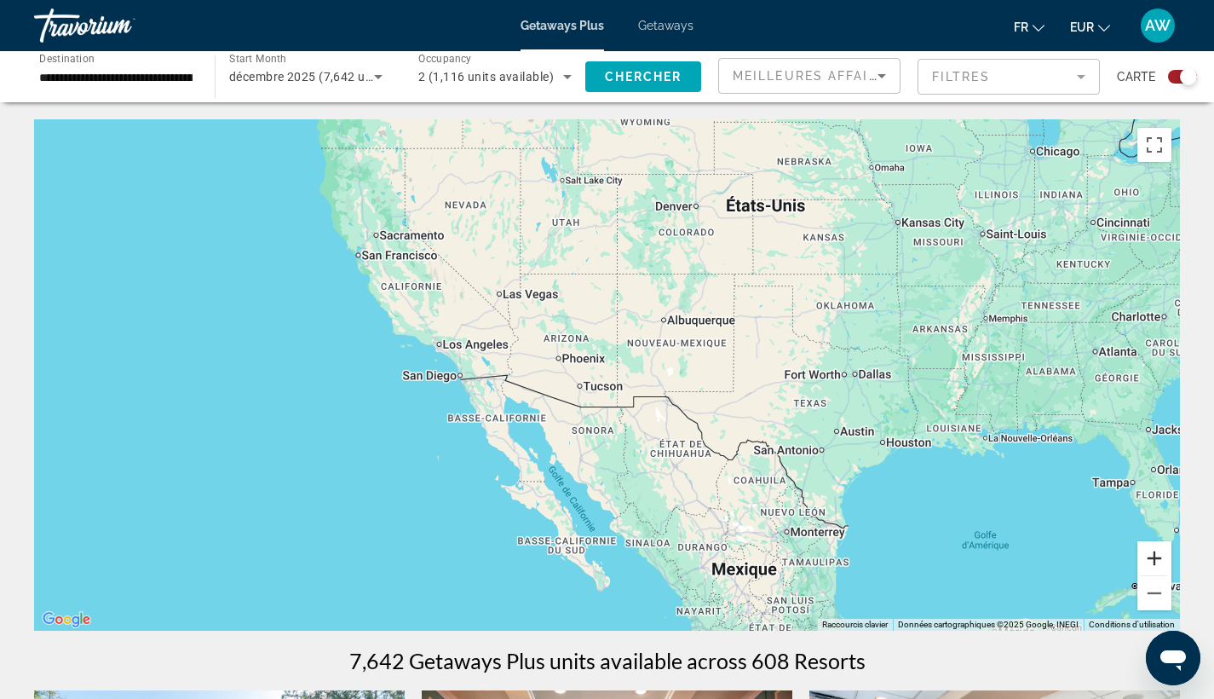
click at [1146, 557] on button "Zoom avant" at bounding box center [1154, 558] width 34 height 34
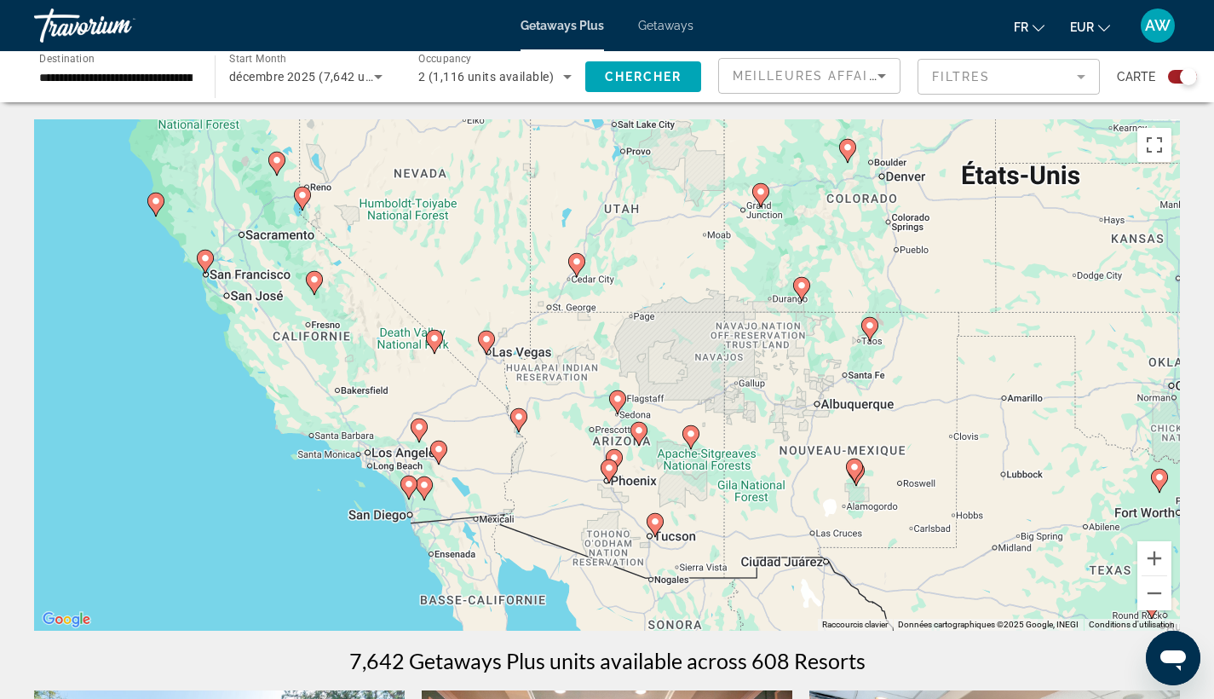
drag, startPoint x: 424, startPoint y: 357, endPoint x: 524, endPoint y: 498, distance: 172.3
click at [524, 498] on div "Pour activer le glissement avec le clavier, appuyez sur Alt+Entrée. Une fois ce…" at bounding box center [607, 374] width 1146 height 511
click at [210, 262] on image "Main content" at bounding box center [206, 260] width 10 height 10
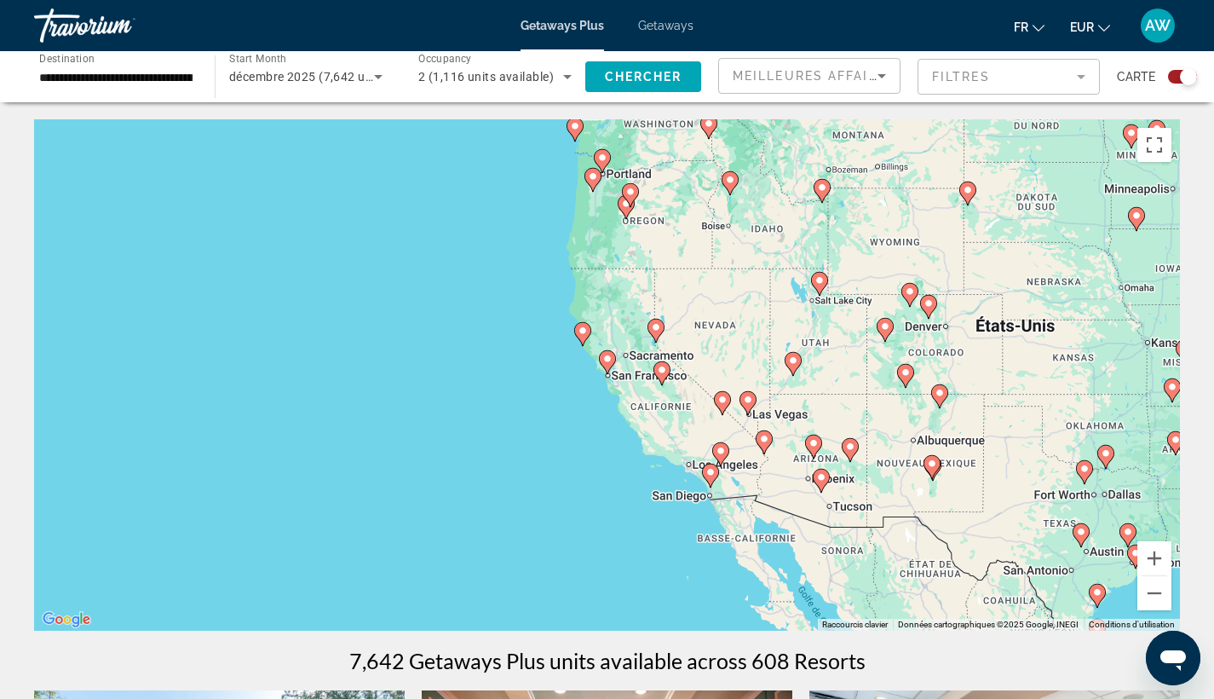
click at [613, 362] on icon "Main content" at bounding box center [606, 362] width 15 height 22
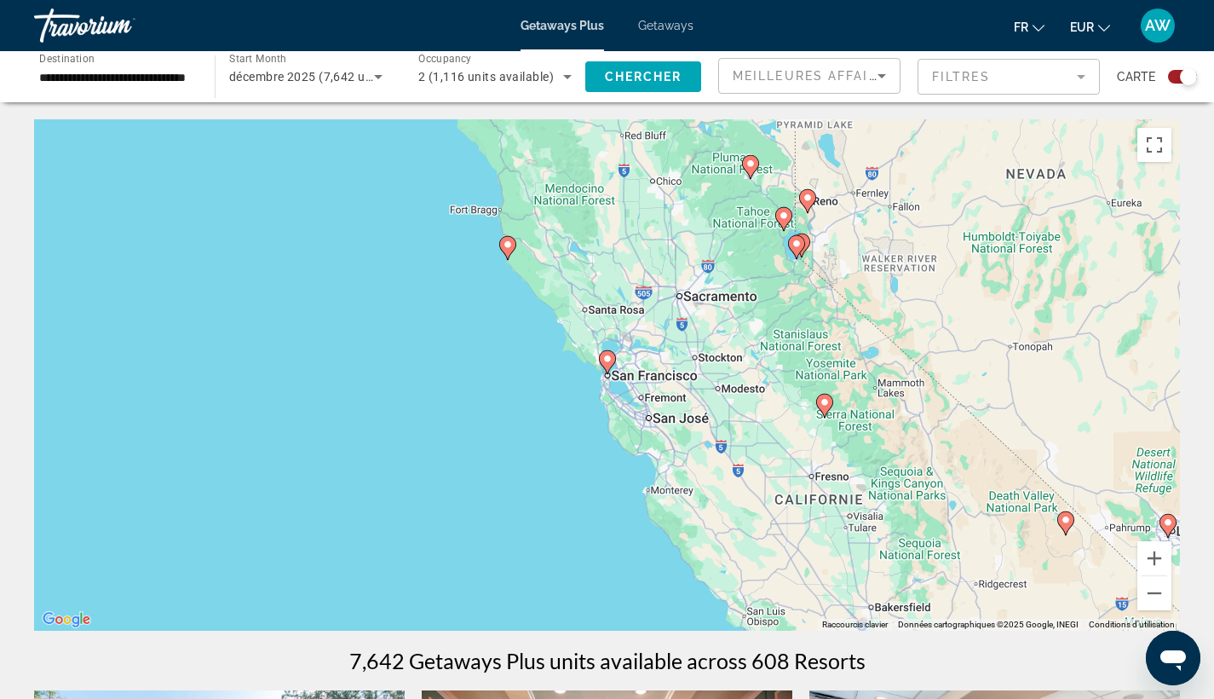
click at [613, 364] on icon "Main content" at bounding box center [606, 362] width 15 height 22
type input "**********"
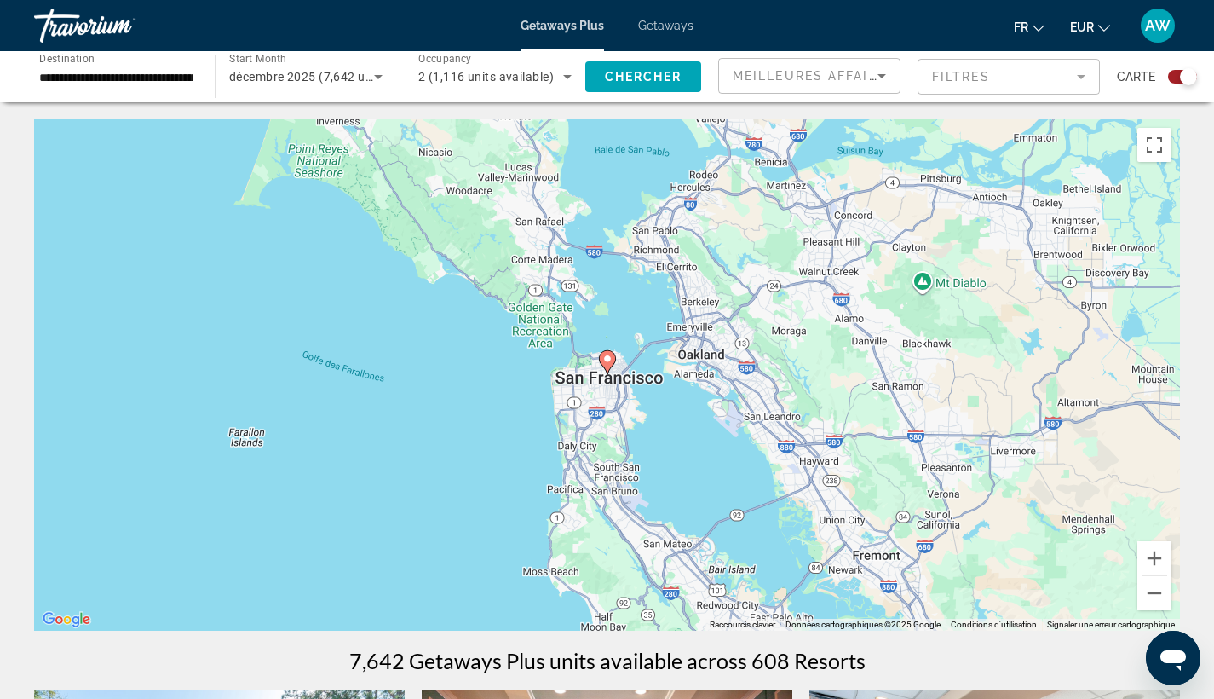
click at [611, 361] on image "Main content" at bounding box center [607, 359] width 10 height 10
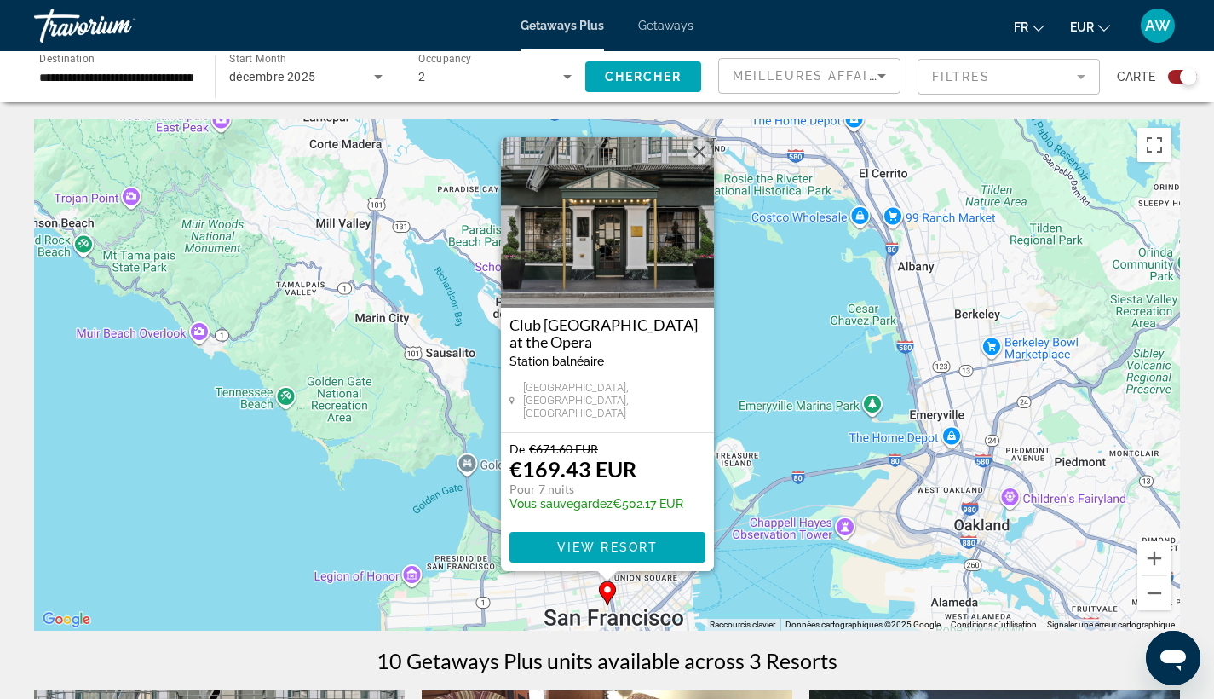
click at [698, 154] on button "Fermer" at bounding box center [700, 152] width 26 height 26
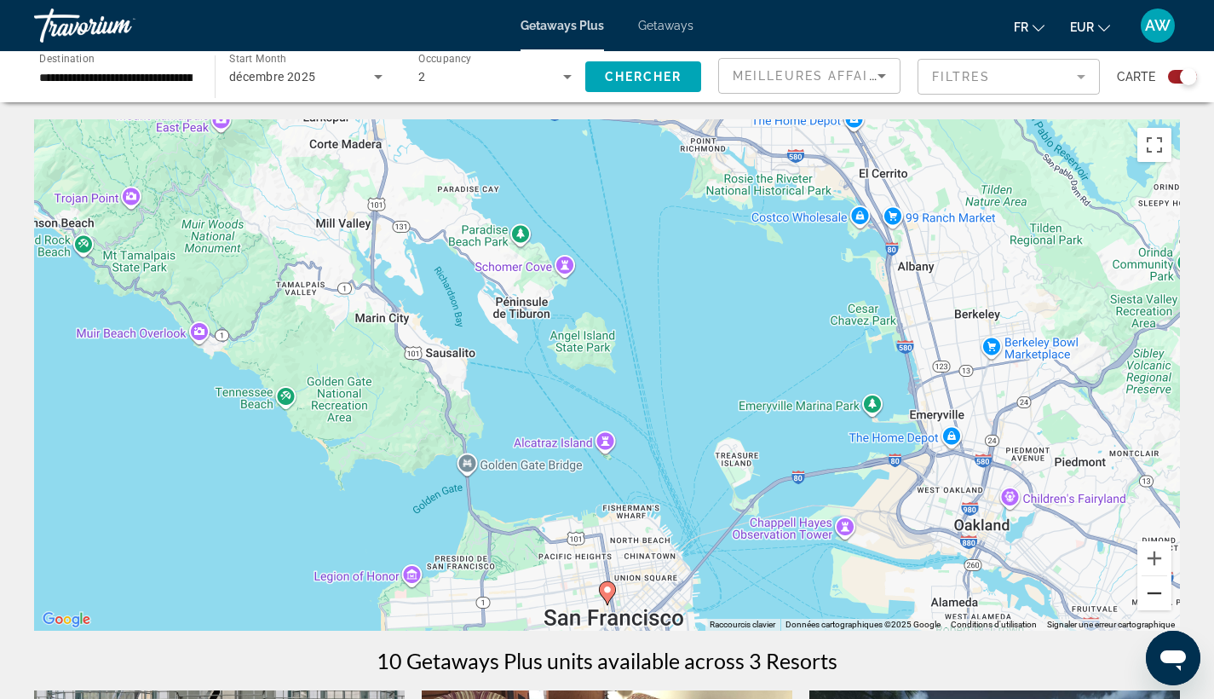
click at [1148, 595] on button "Zoom arrière" at bounding box center [1154, 593] width 34 height 34
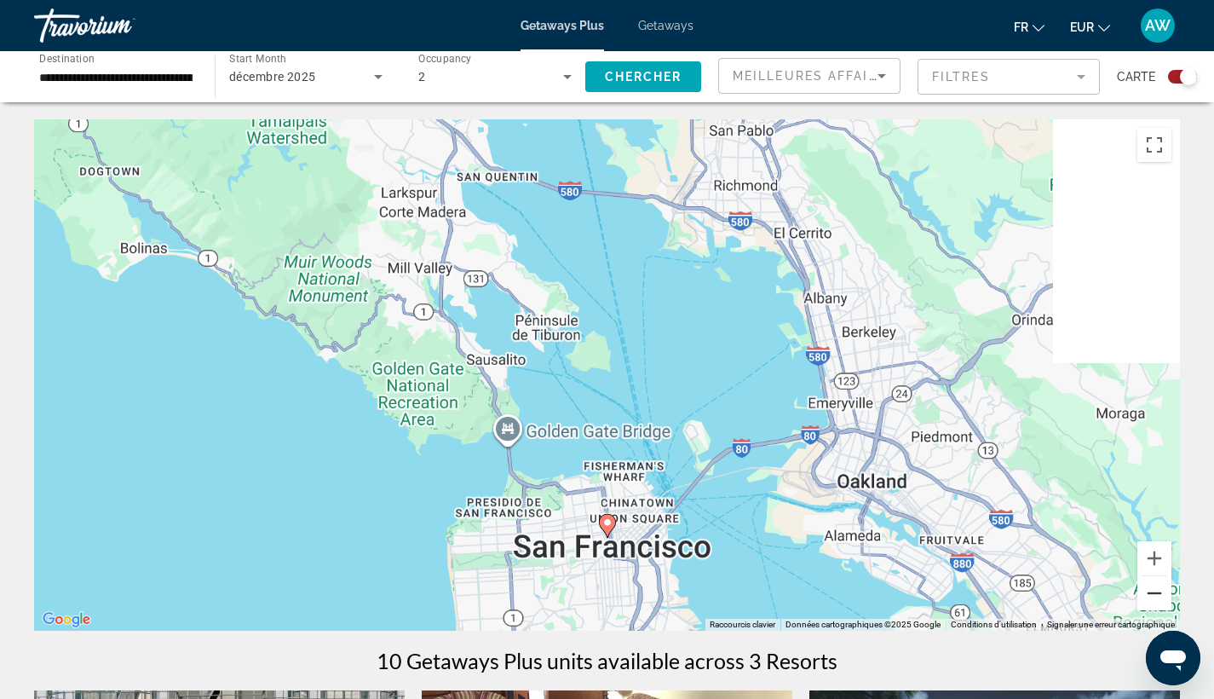
click at [1148, 595] on button "Zoom arrière" at bounding box center [1154, 593] width 34 height 34
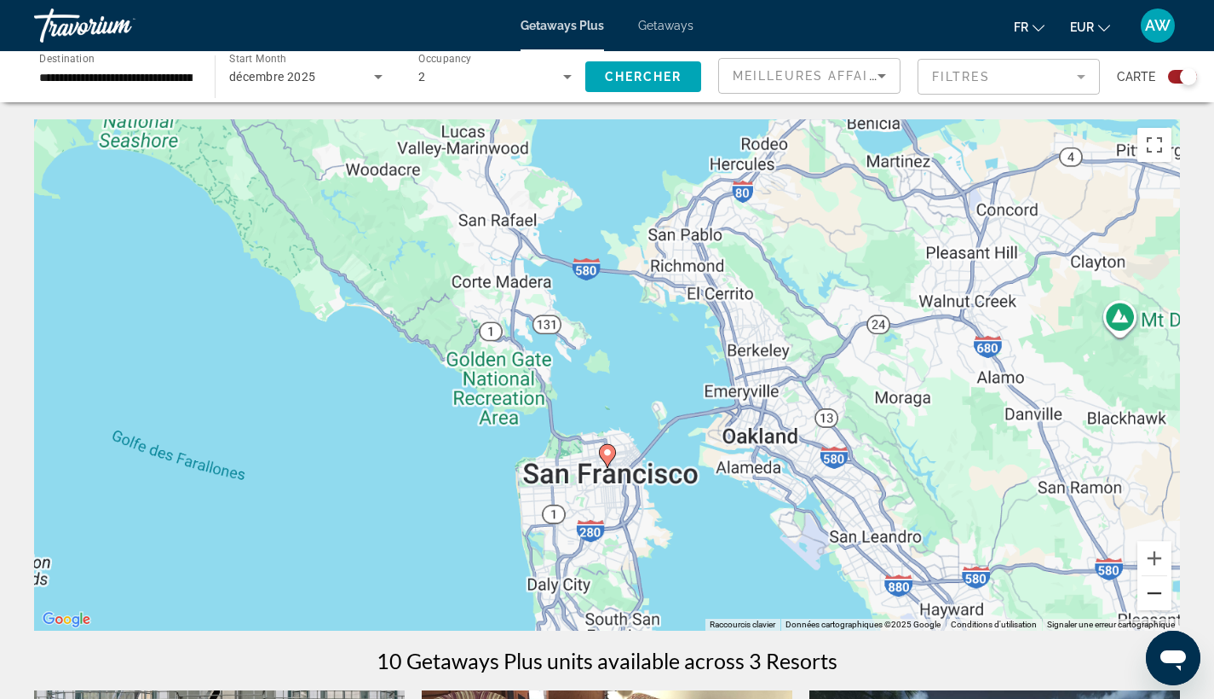
click at [1148, 595] on button "Zoom arrière" at bounding box center [1154, 593] width 34 height 34
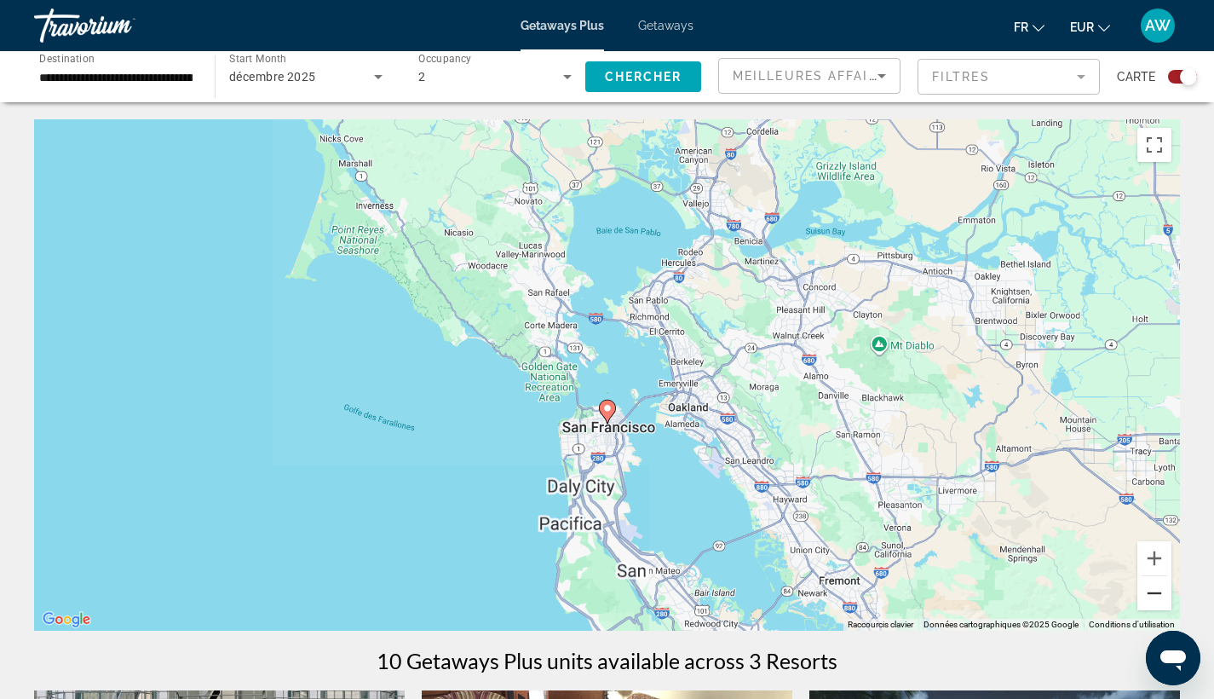
click at [1148, 595] on button "Zoom arrière" at bounding box center [1154, 593] width 34 height 34
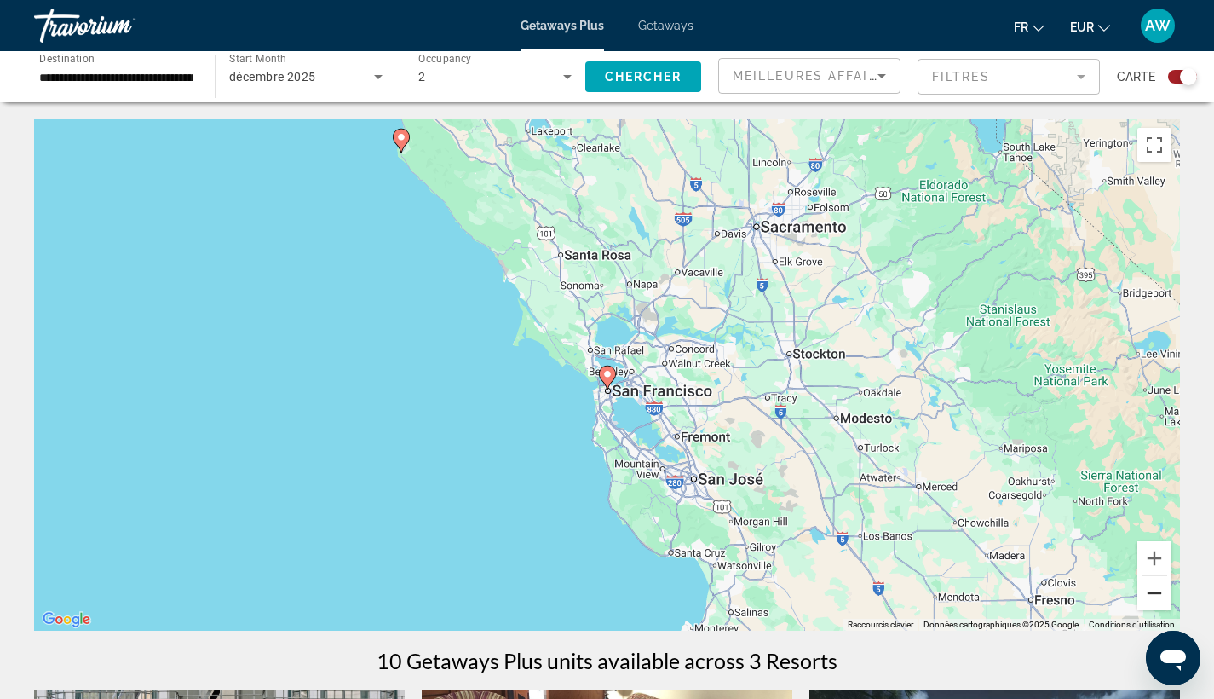
click at [1148, 595] on button "Zoom arrière" at bounding box center [1154, 593] width 34 height 34
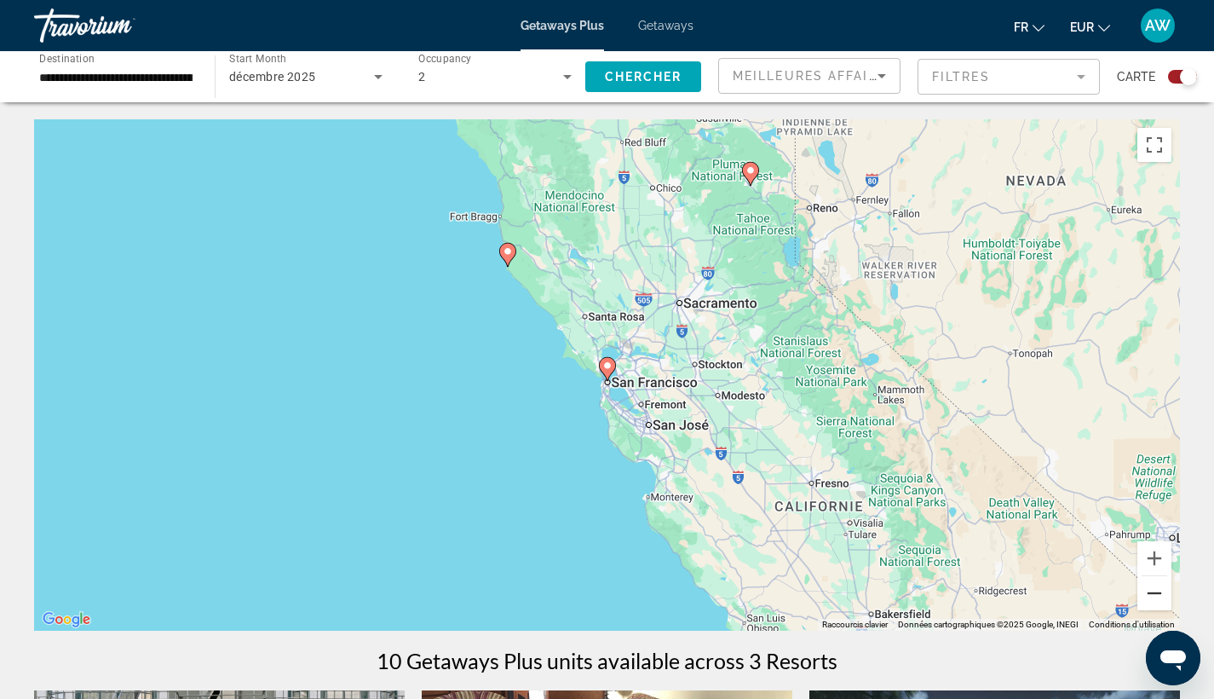
click at [1149, 595] on button "Zoom arrière" at bounding box center [1154, 593] width 34 height 34
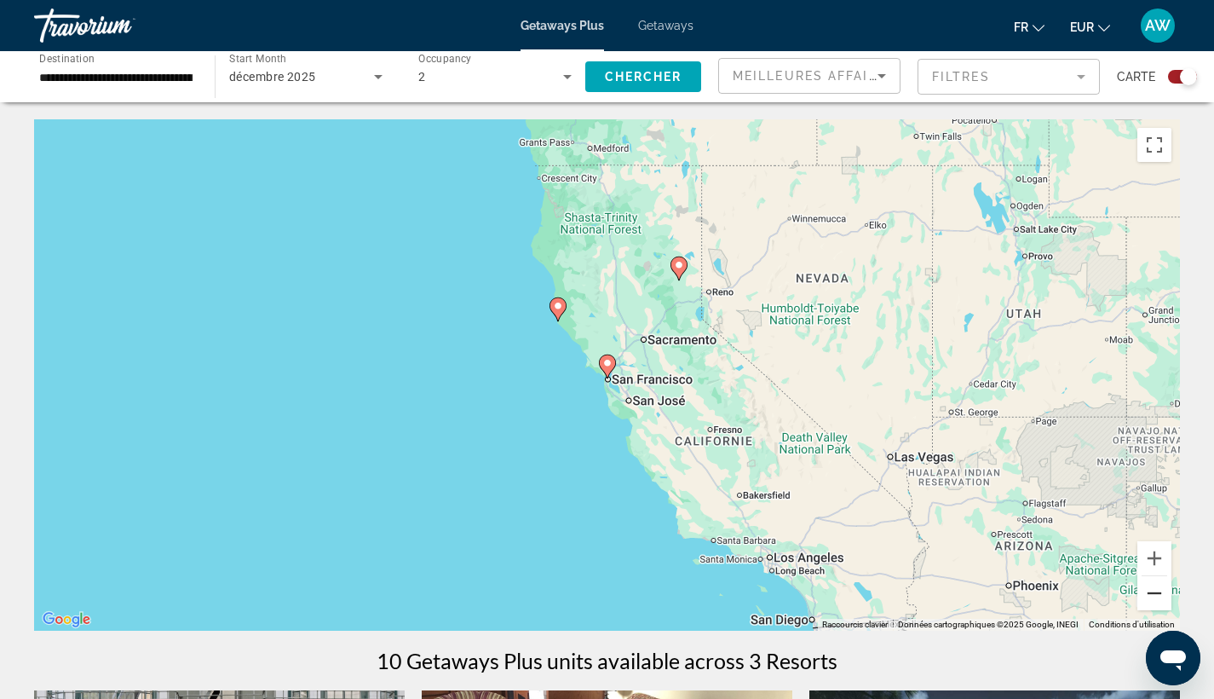
click at [1150, 595] on button "Zoom arrière" at bounding box center [1154, 593] width 34 height 34
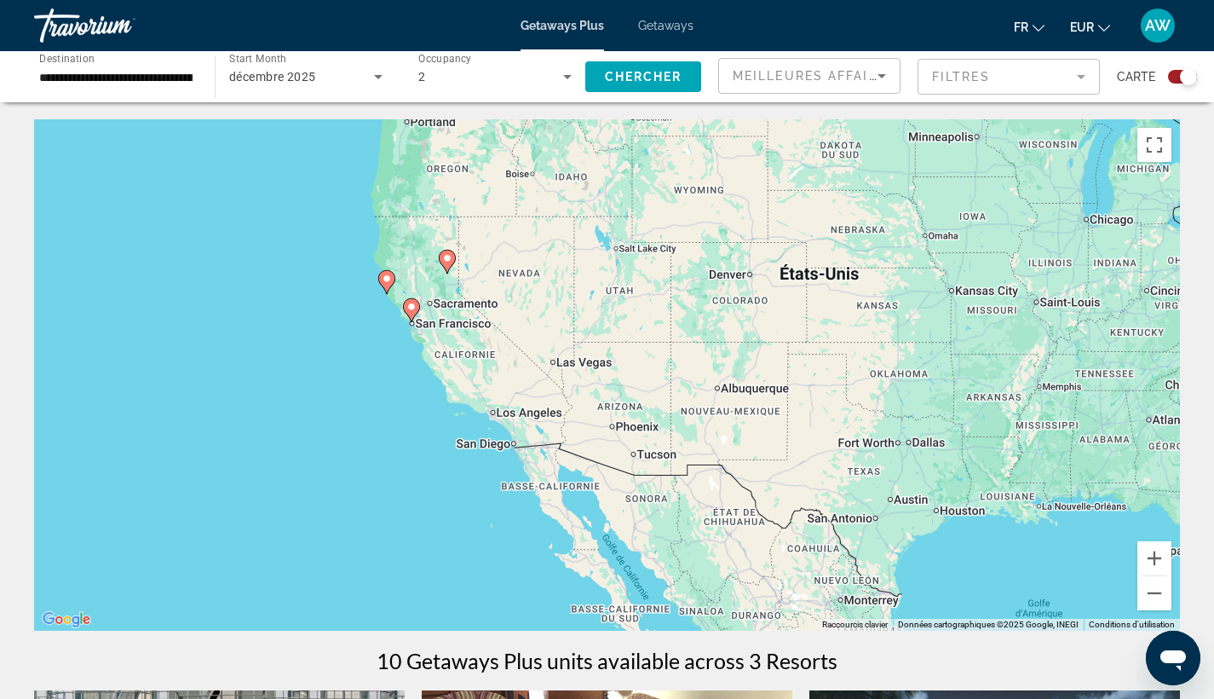
drag, startPoint x: 970, startPoint y: 442, endPoint x: 722, endPoint y: 378, distance: 256.0
click at [722, 378] on div "Pour activer le glissement avec le clavier, appuyez sur Alt+Entrée. Une fois ce…" at bounding box center [607, 374] width 1146 height 511
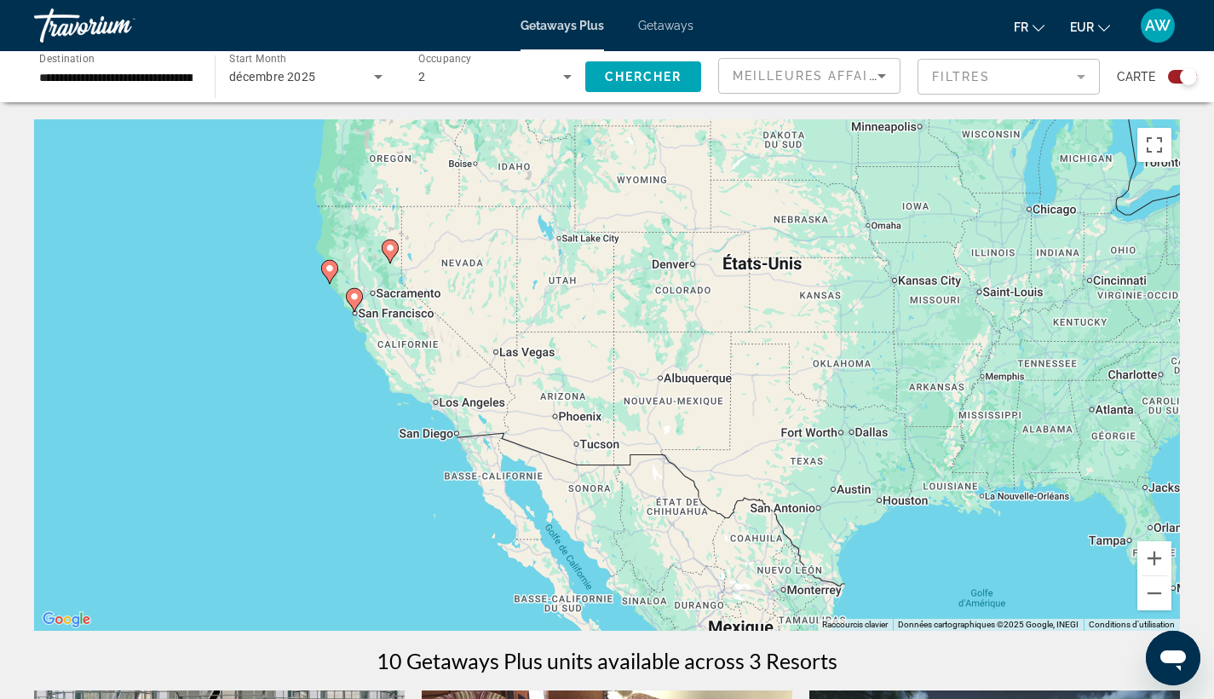
click at [419, 354] on div "Pour activer le glissement avec le clavier, appuyez sur Alt+Entrée. Une fois ce…" at bounding box center [607, 374] width 1146 height 511
click at [1163, 569] on button "Zoom avant" at bounding box center [1154, 558] width 34 height 34
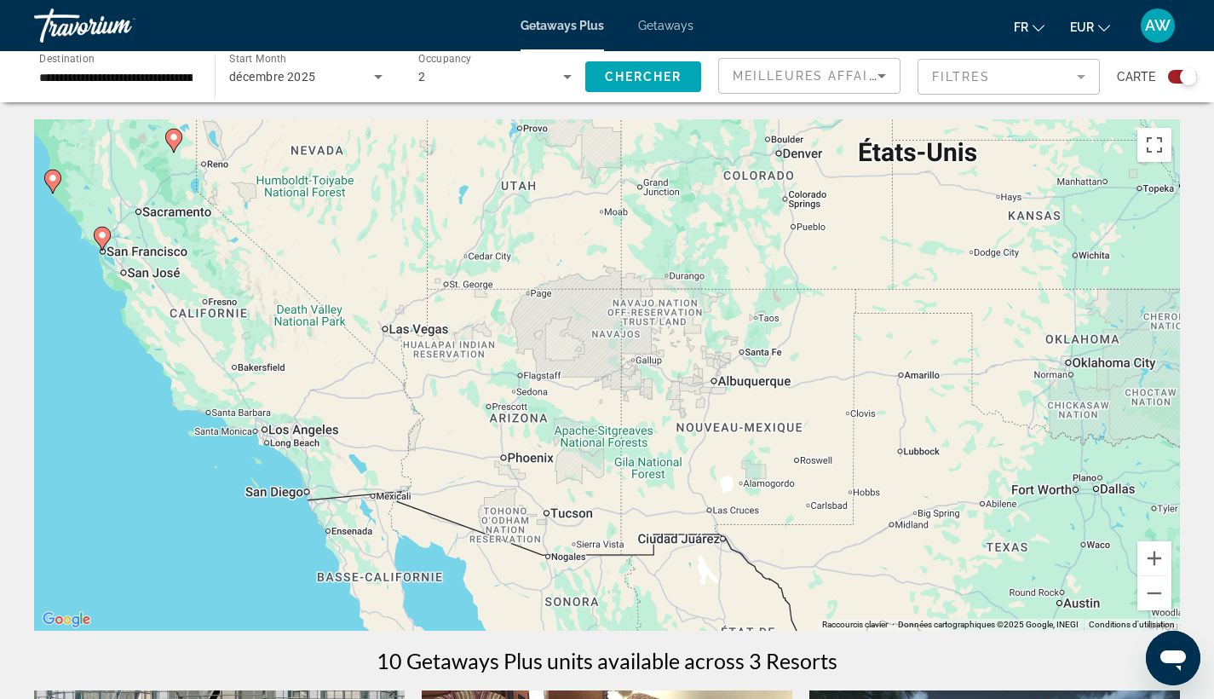
click at [224, 285] on div "Pour activer le glissement avec le clavier, appuyez sur Alt+Entrée. Une fois ce…" at bounding box center [607, 374] width 1146 height 511
